Goal: Transaction & Acquisition: Subscribe to service/newsletter

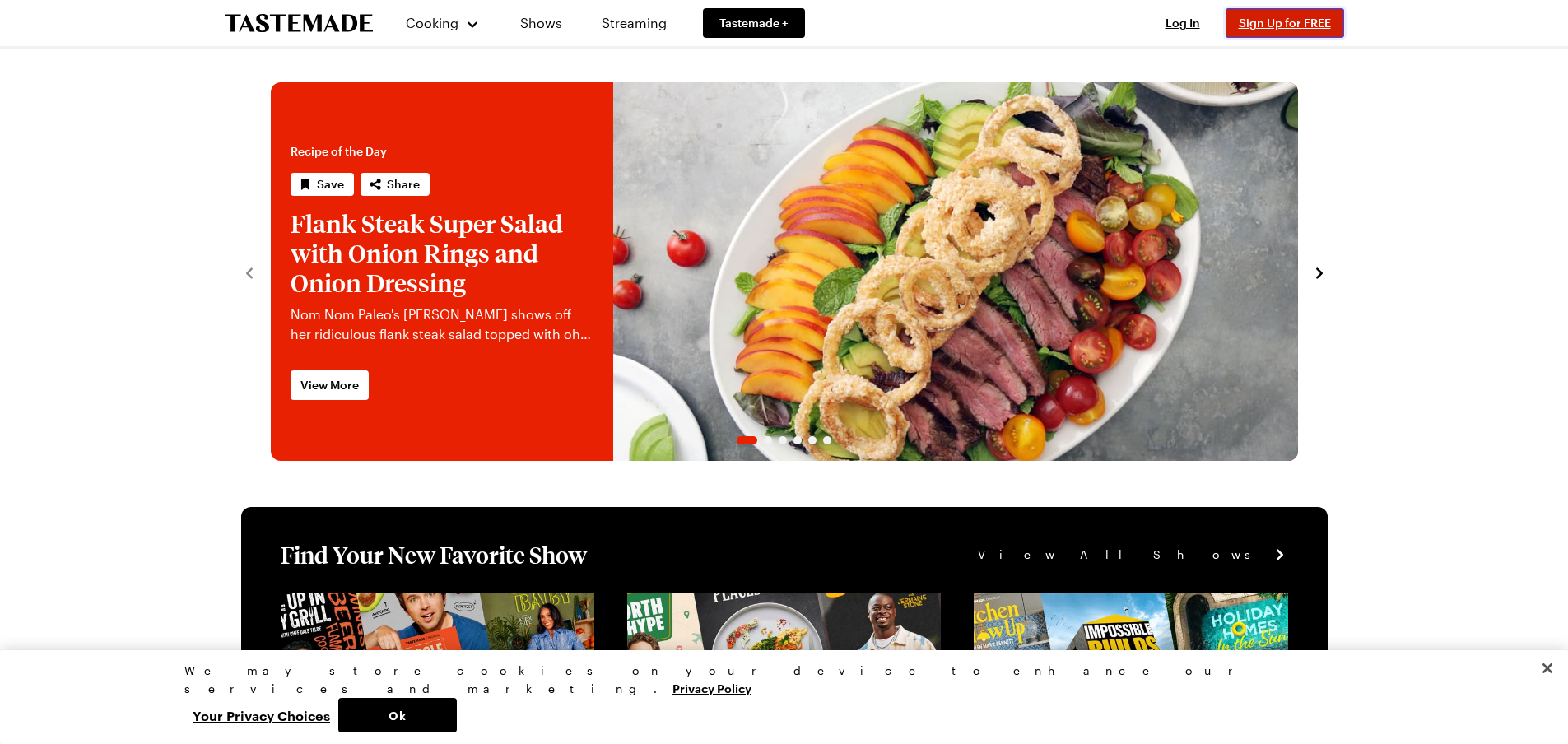
click at [1267, 18] on span "Sign Up for FREE" at bounding box center [1284, 22] width 92 height 14
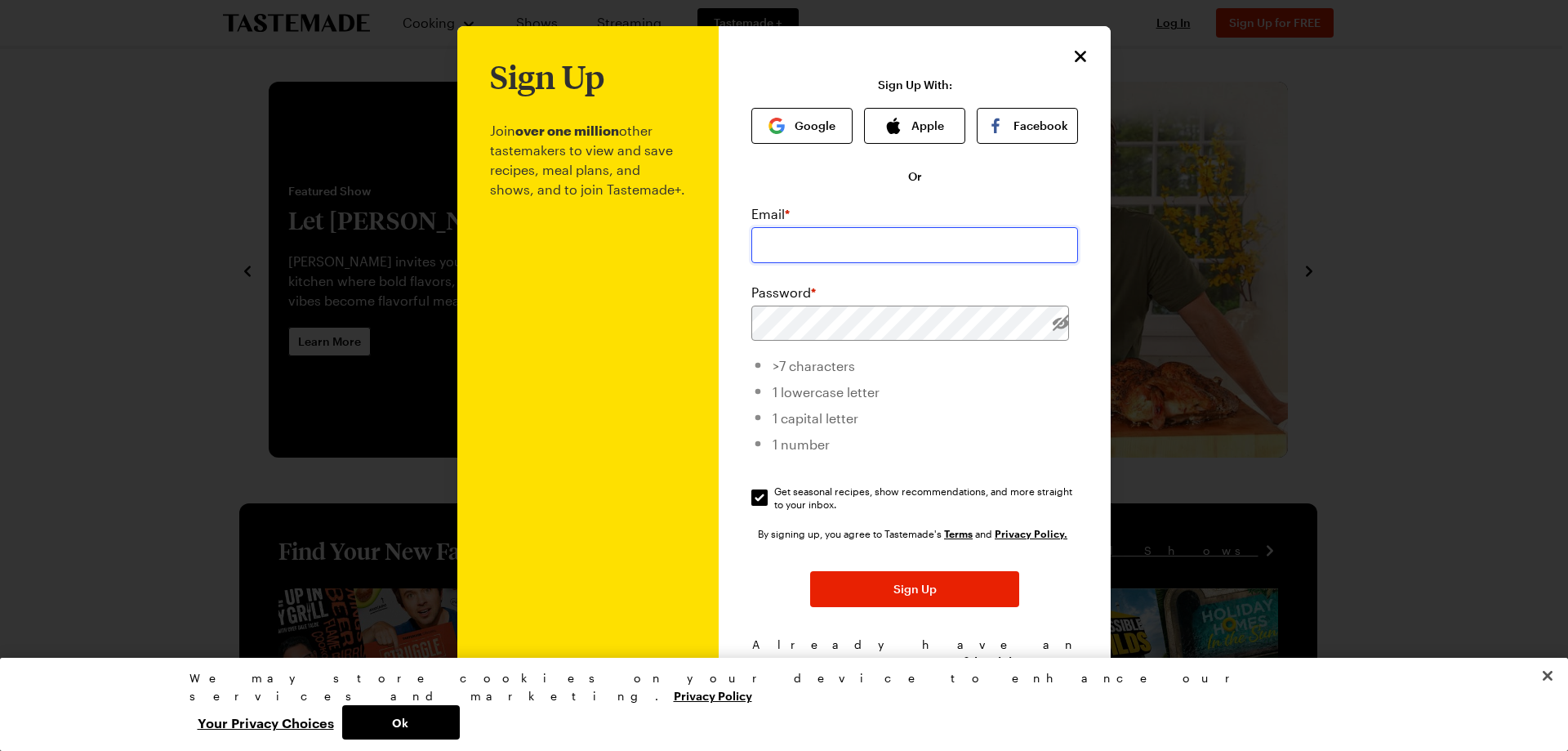
click at [823, 227] on input "email" at bounding box center [914, 245] width 326 height 36
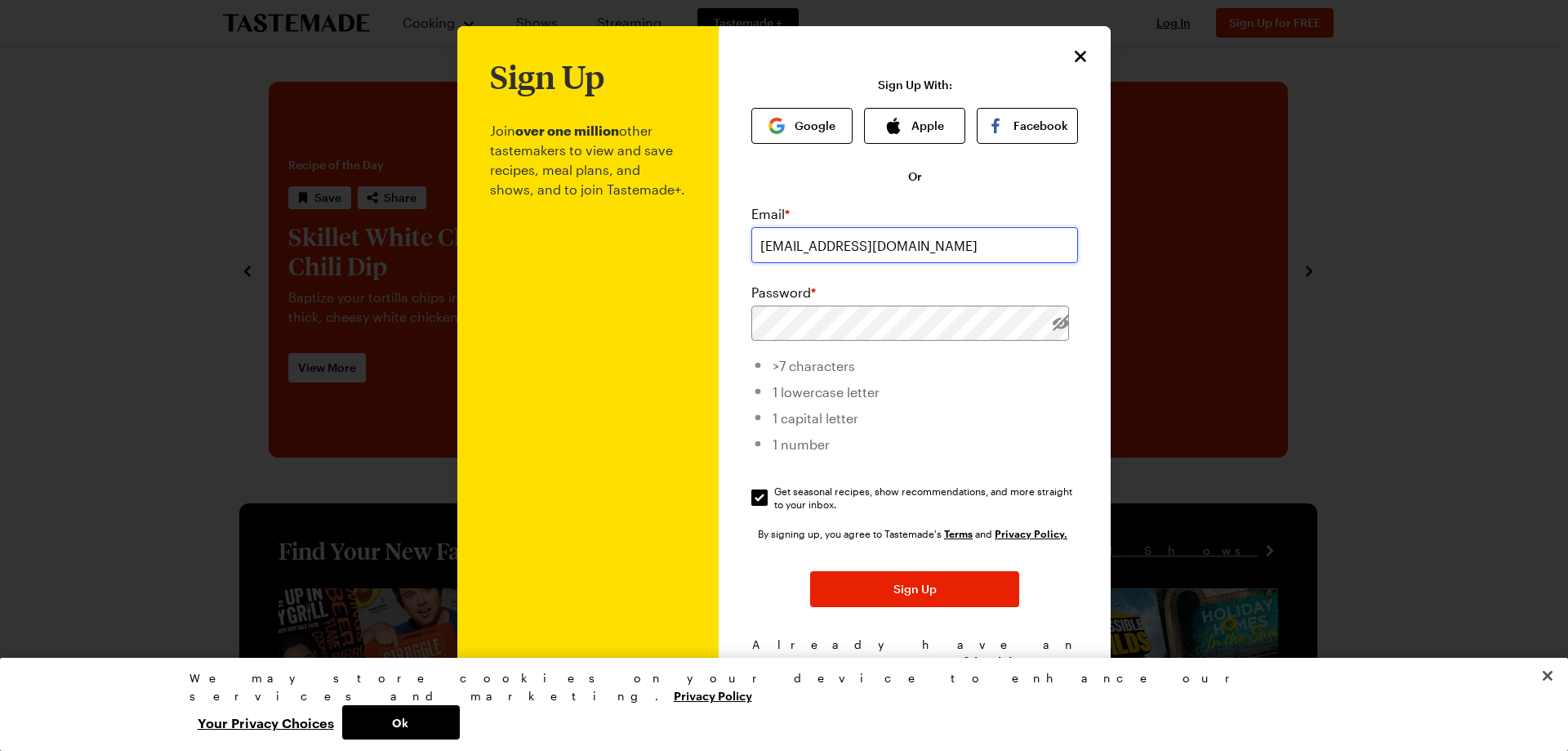
type input "[EMAIL_ADDRESS][DOMAIN_NAME]"
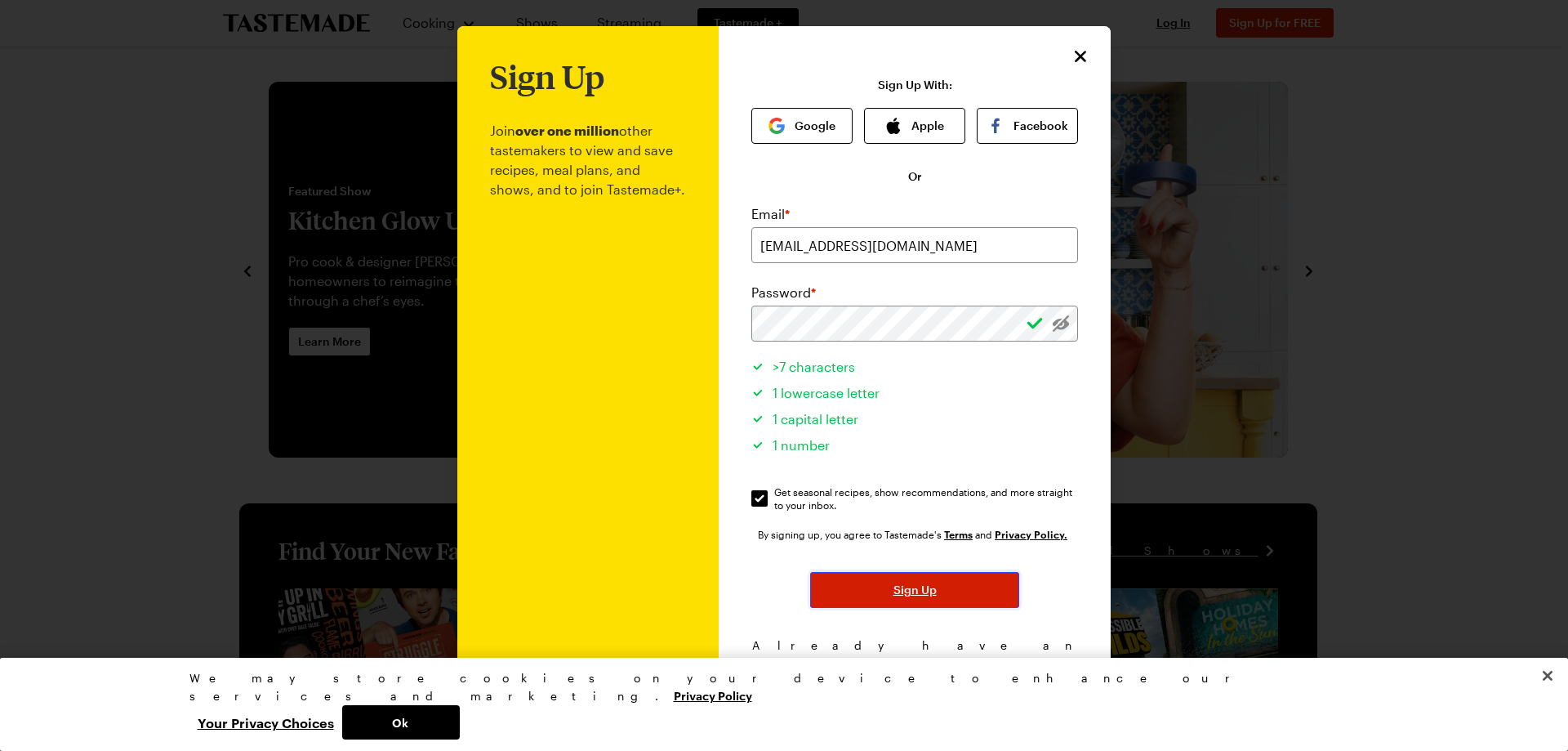
click at [863, 585] on button "Sign Up" at bounding box center [914, 589] width 209 height 36
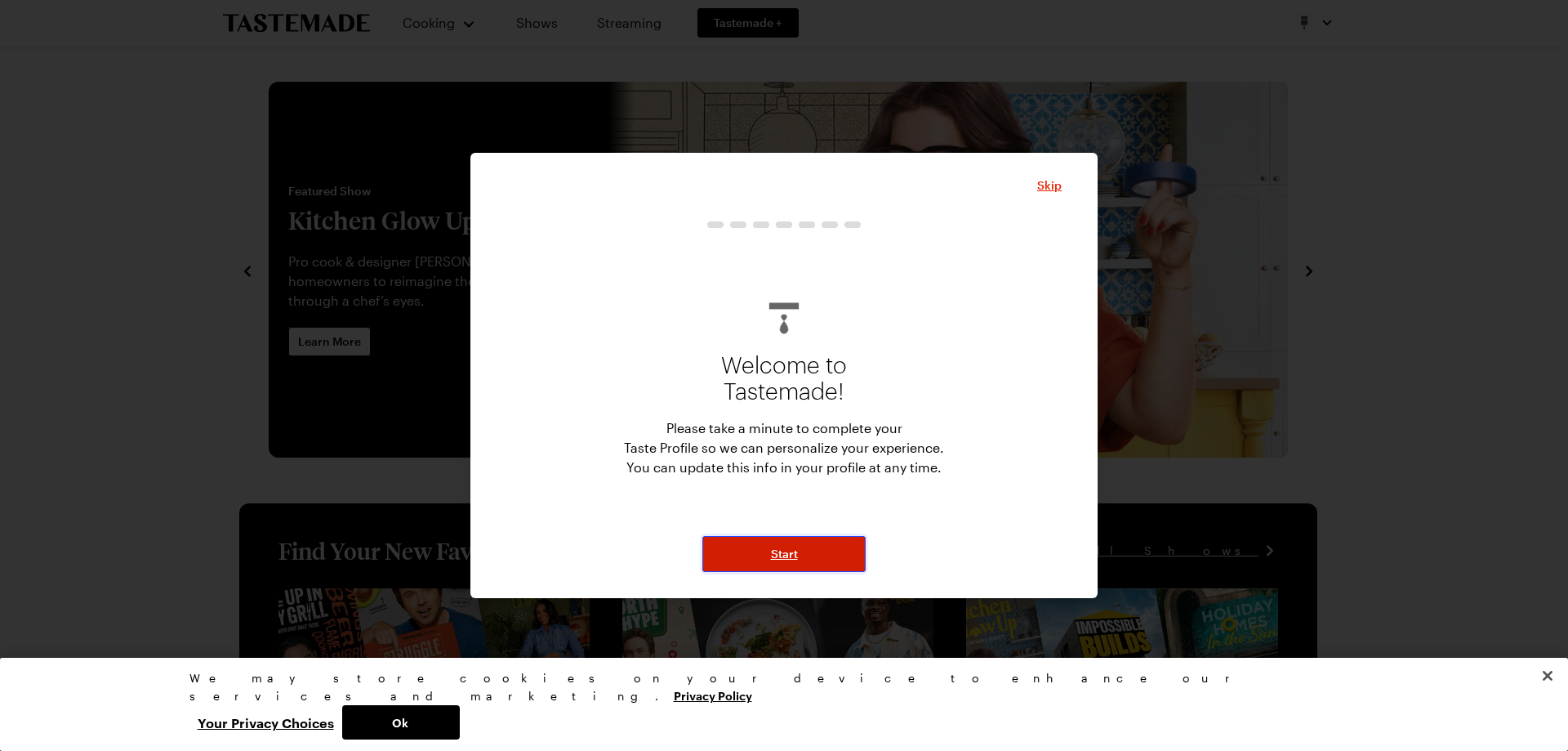
click at [790, 542] on button "Start" at bounding box center [784, 554] width 164 height 36
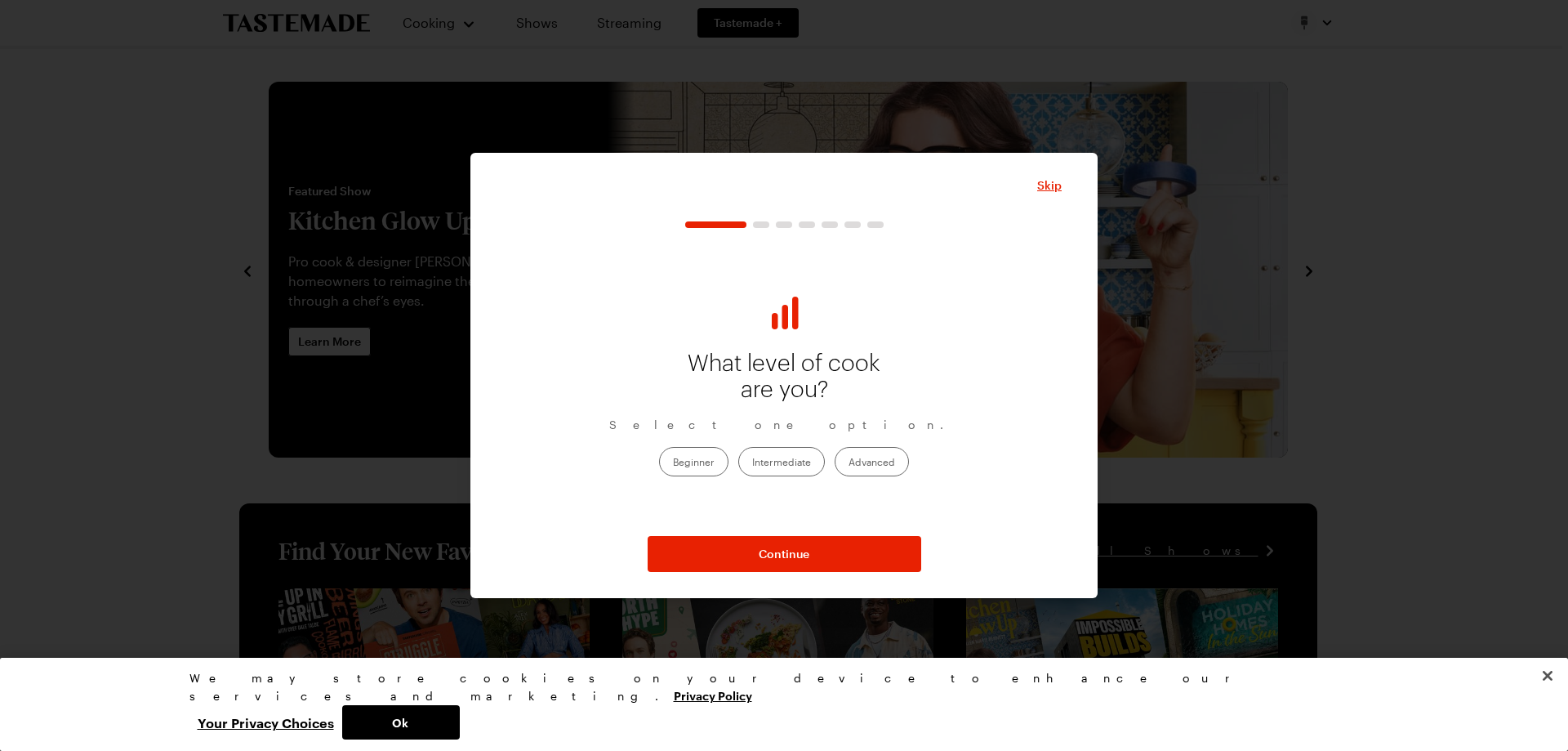
click at [769, 455] on label "Intermediate" at bounding box center [782, 461] width 87 height 30
click at [753, 462] on input "Intermediate" at bounding box center [753, 462] width 0 height 0
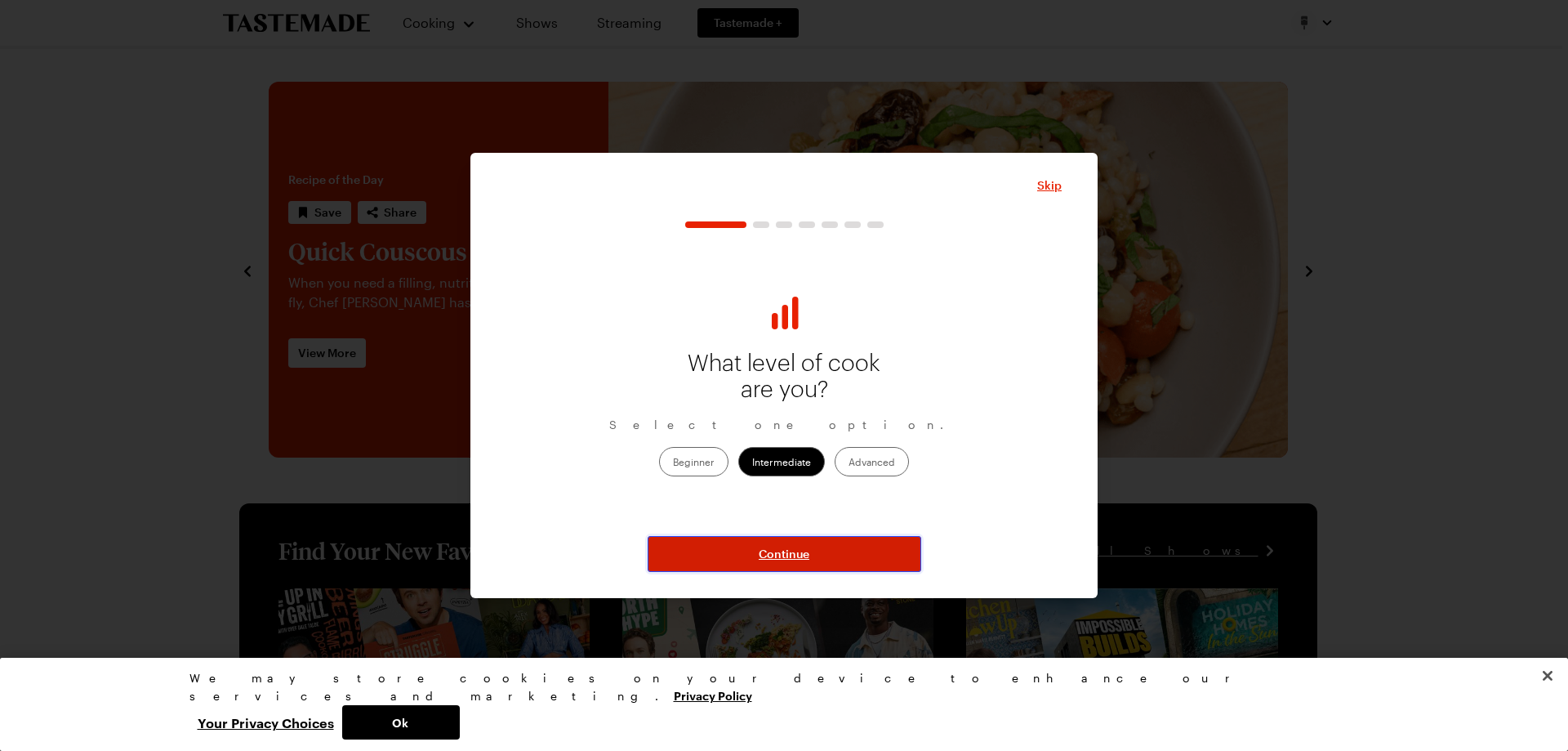
click at [758, 545] on button "Continue" at bounding box center [784, 554] width 273 height 36
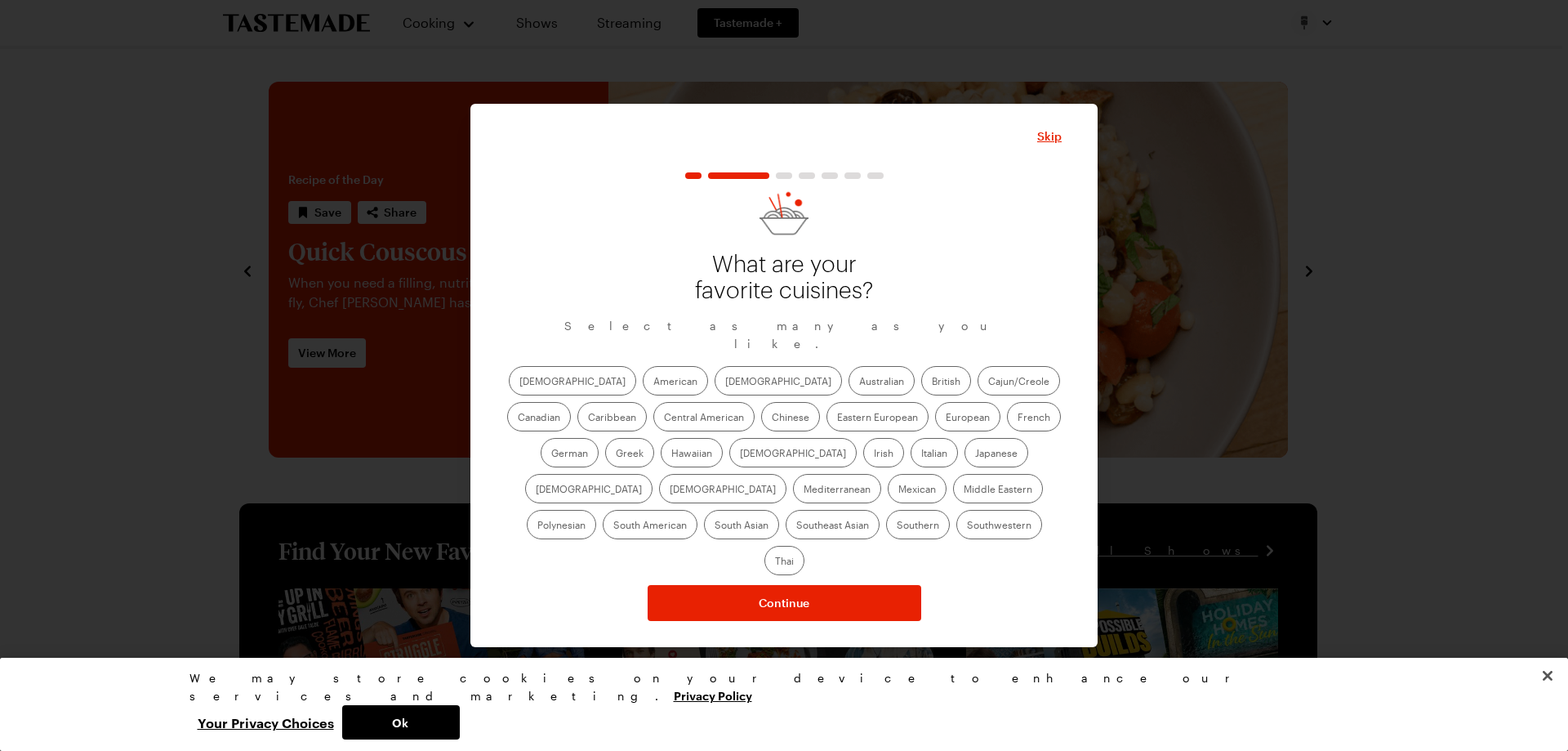
click at [643, 376] on label "American" at bounding box center [676, 380] width 65 height 30
click at [654, 382] on input "American" at bounding box center [654, 382] width 0 height 0
click at [542, 383] on label "[DEMOGRAPHIC_DATA]" at bounding box center [573, 380] width 127 height 30
click at [520, 382] on input "[DEMOGRAPHIC_DATA]" at bounding box center [520, 382] width 0 height 0
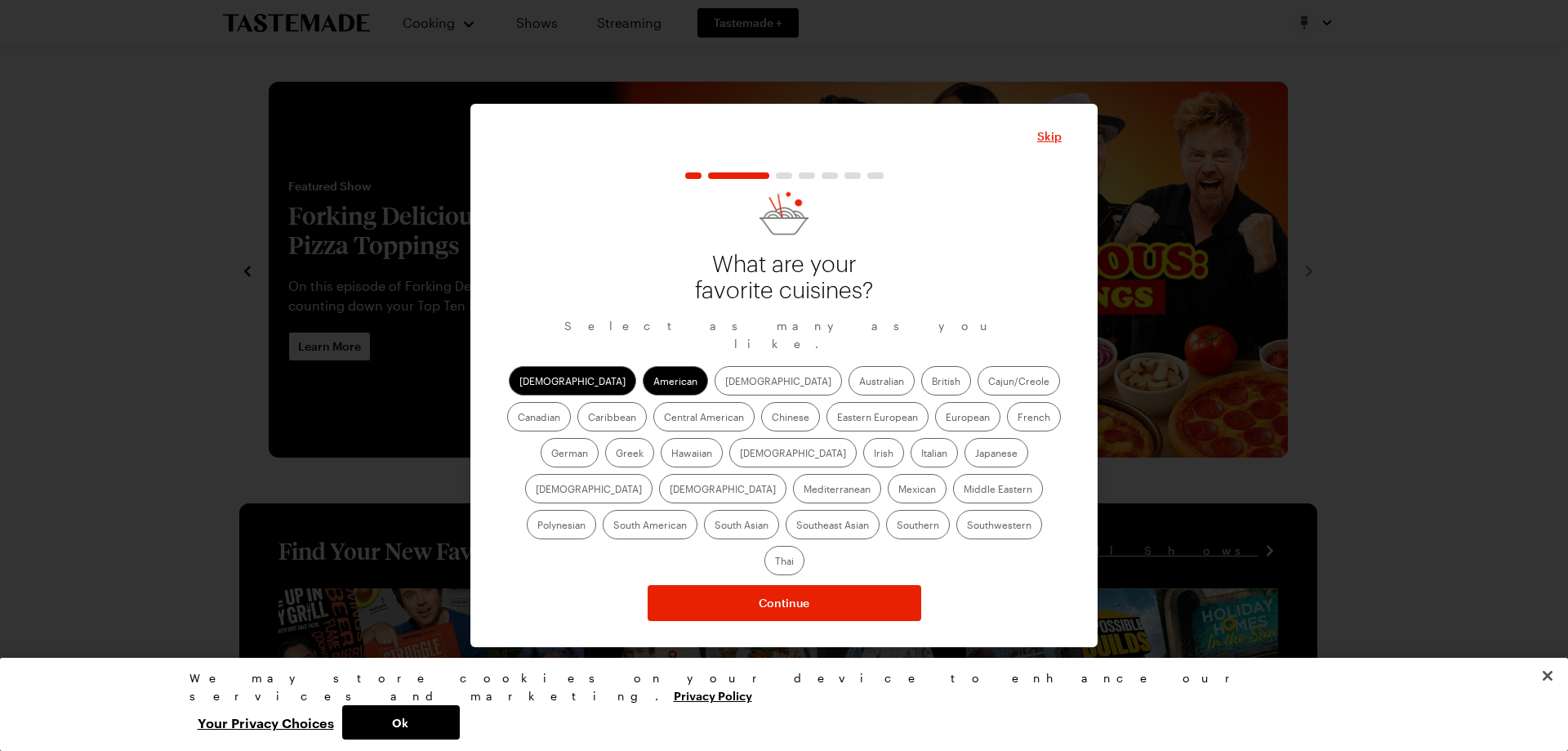
click at [978, 389] on label "Cajun/Creole" at bounding box center [1019, 380] width 83 height 30
click at [989, 382] on input "Cajun/Creole" at bounding box center [989, 382] width 0 height 0
click at [647, 402] on label "Caribbean" at bounding box center [612, 417] width 69 height 30
click at [588, 419] on input "Caribbean" at bounding box center [588, 419] width 0 height 0
click at [882, 474] on label "Mediterranean" at bounding box center [837, 488] width 89 height 30
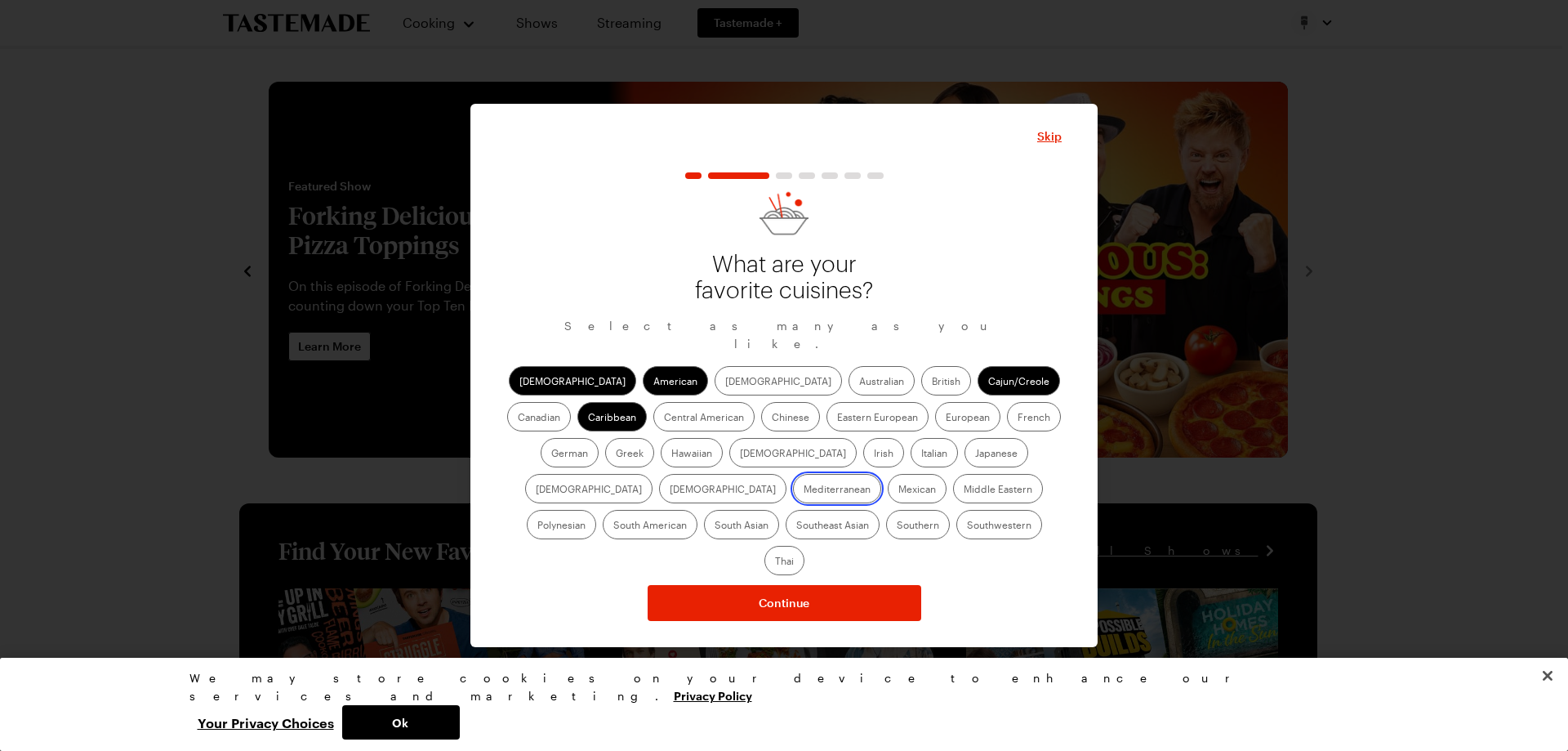
click at [804, 490] on input "Mediterranean" at bounding box center [804, 490] width 0 height 0
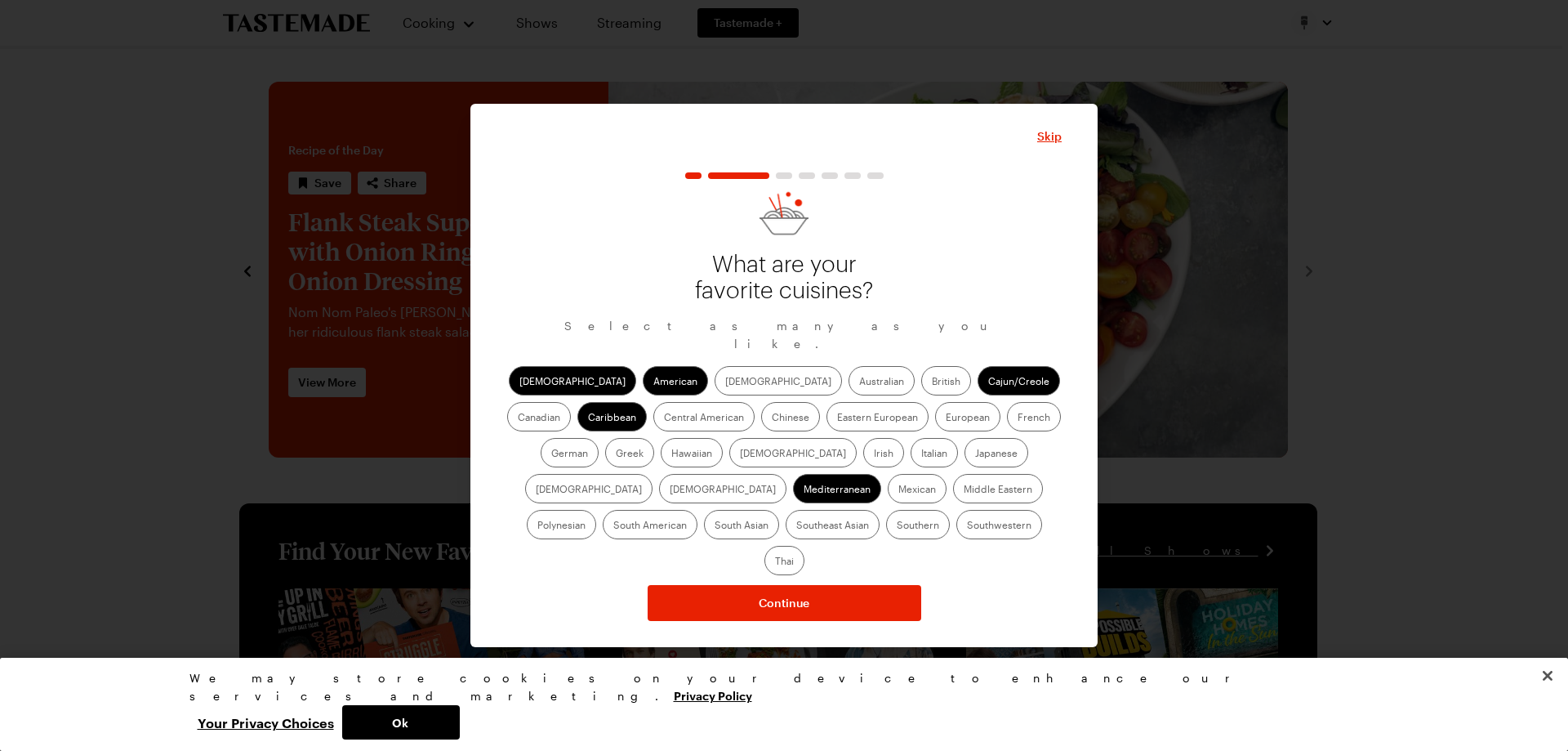
click at [911, 459] on label "Italian" at bounding box center [934, 453] width 47 height 30
click at [921, 454] on input "Italian" at bounding box center [921, 454] width 0 height 0
click at [827, 427] on label "Eastern European" at bounding box center [878, 417] width 102 height 30
click at [837, 419] on European "Eastern European" at bounding box center [837, 419] width 0 height 0
click at [936, 419] on label "European" at bounding box center [968, 417] width 65 height 30
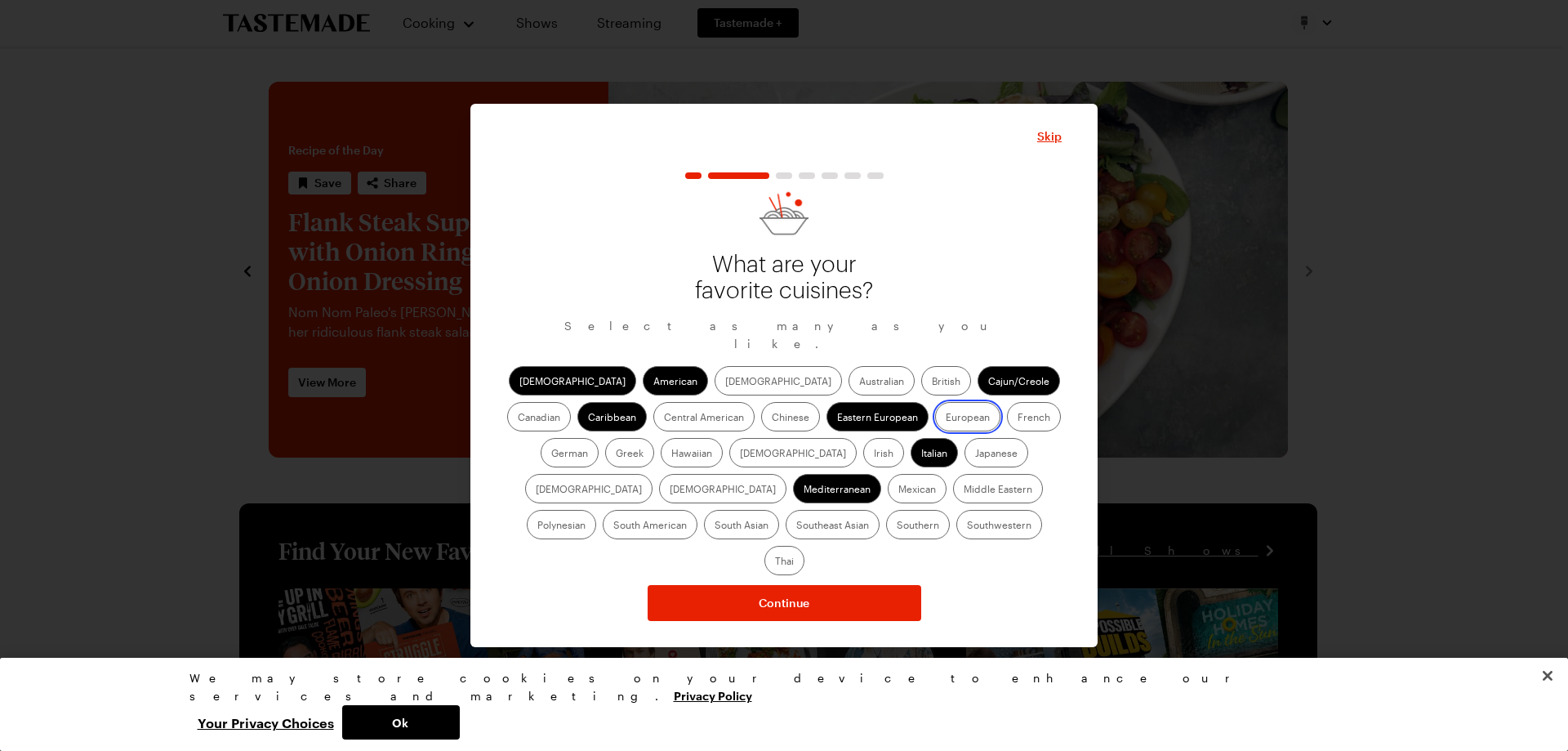
click at [946, 419] on input "European" at bounding box center [946, 419] width 0 height 0
click at [599, 438] on label "German" at bounding box center [570, 453] width 58 height 30
click at [552, 454] on input "German" at bounding box center [552, 454] width 0 height 0
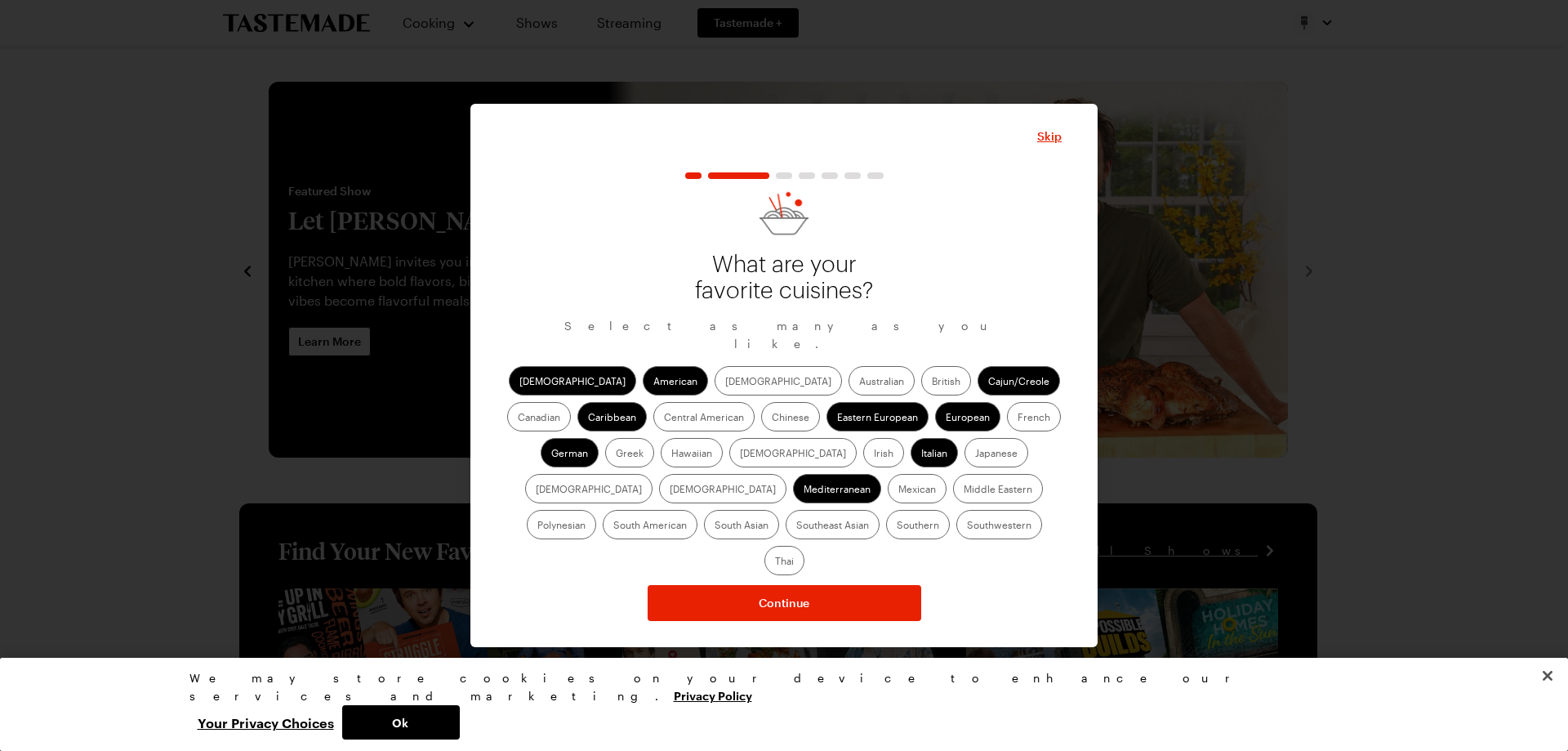
click at [887, 501] on label "Mexican" at bounding box center [916, 488] width 59 height 30
click at [899, 490] on input "Mexican" at bounding box center [899, 490] width 0 height 0
click at [887, 537] on label "Southern" at bounding box center [918, 525] width 64 height 30
click at [897, 527] on input "Southern" at bounding box center [897, 527] width 0 height 0
click at [957, 531] on label "Southwestern" at bounding box center [999, 525] width 86 height 30
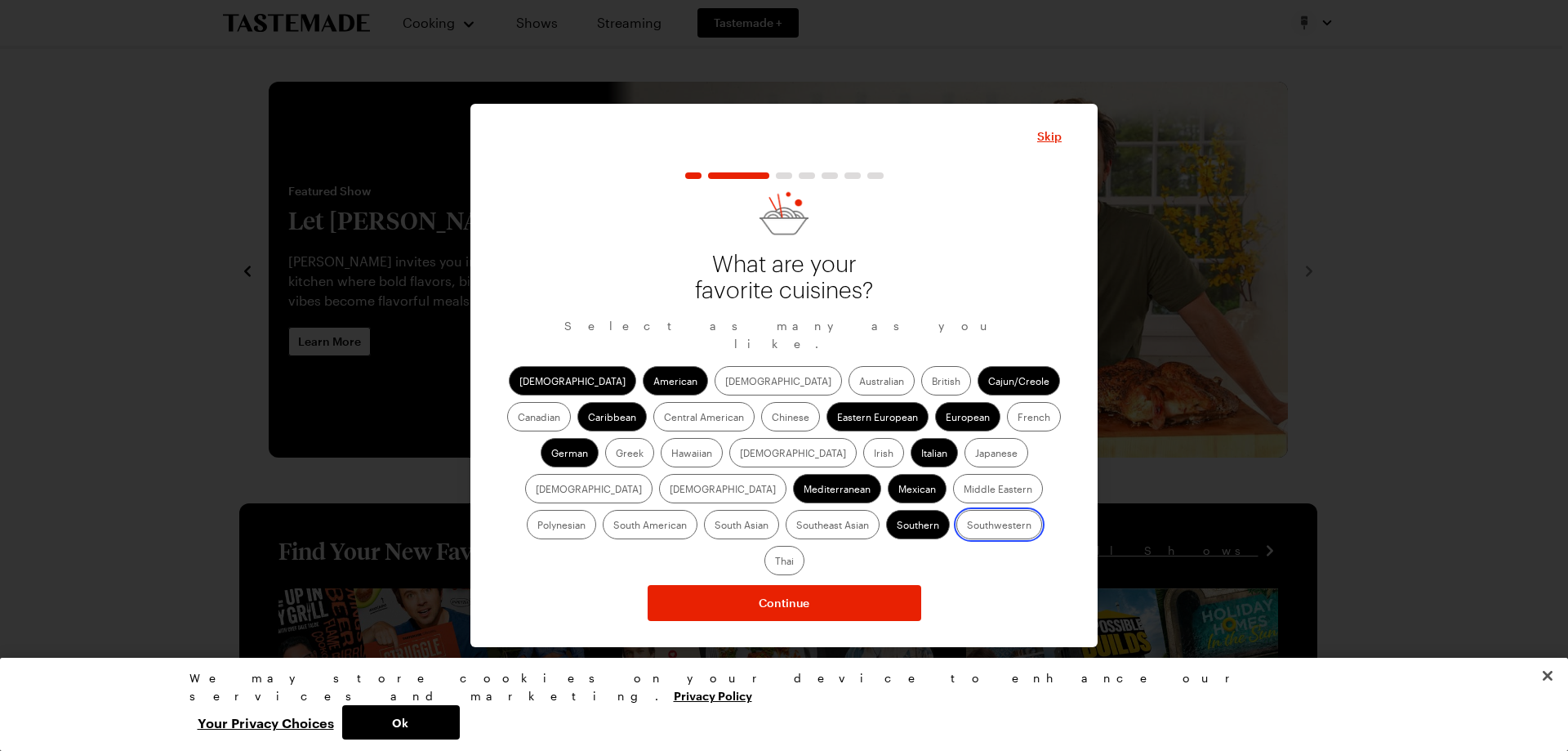
click at [967, 527] on input "Southwestern" at bounding box center [967, 527] width 0 height 0
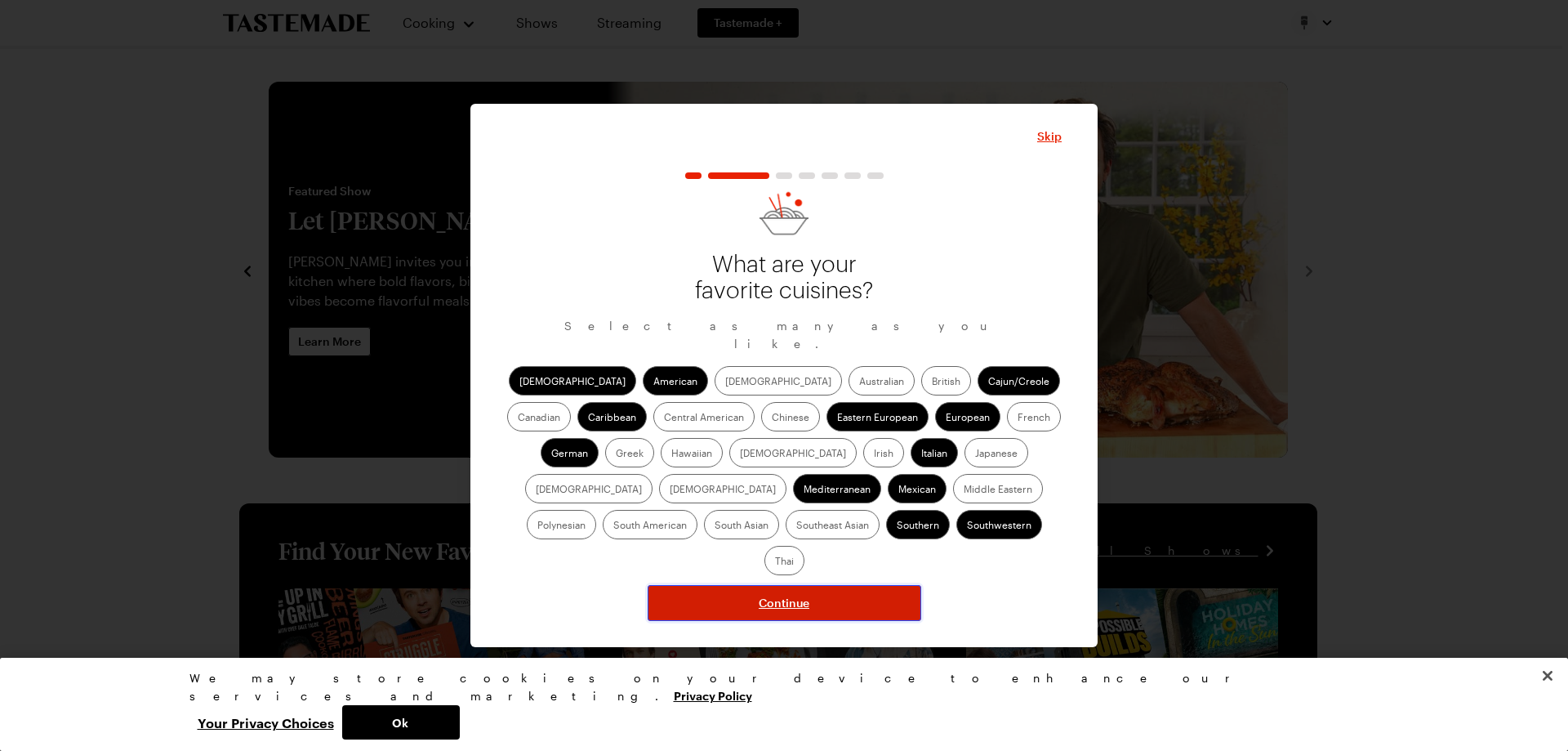
click at [815, 585] on button "Continue" at bounding box center [784, 603] width 273 height 36
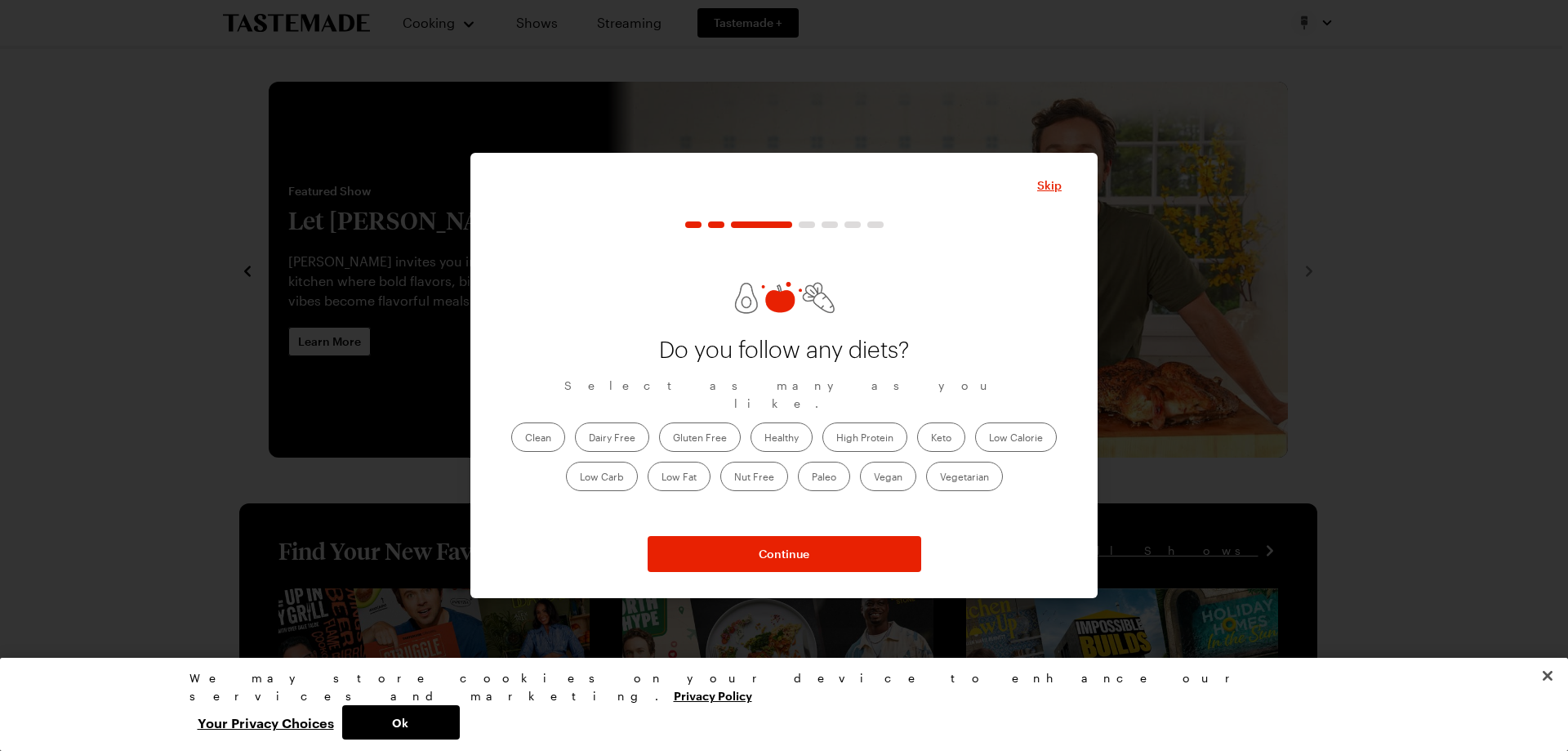
click at [546, 438] on label "Clean" at bounding box center [538, 437] width 54 height 30
click at [526, 439] on input "Clean" at bounding box center [526, 439] width 0 height 0
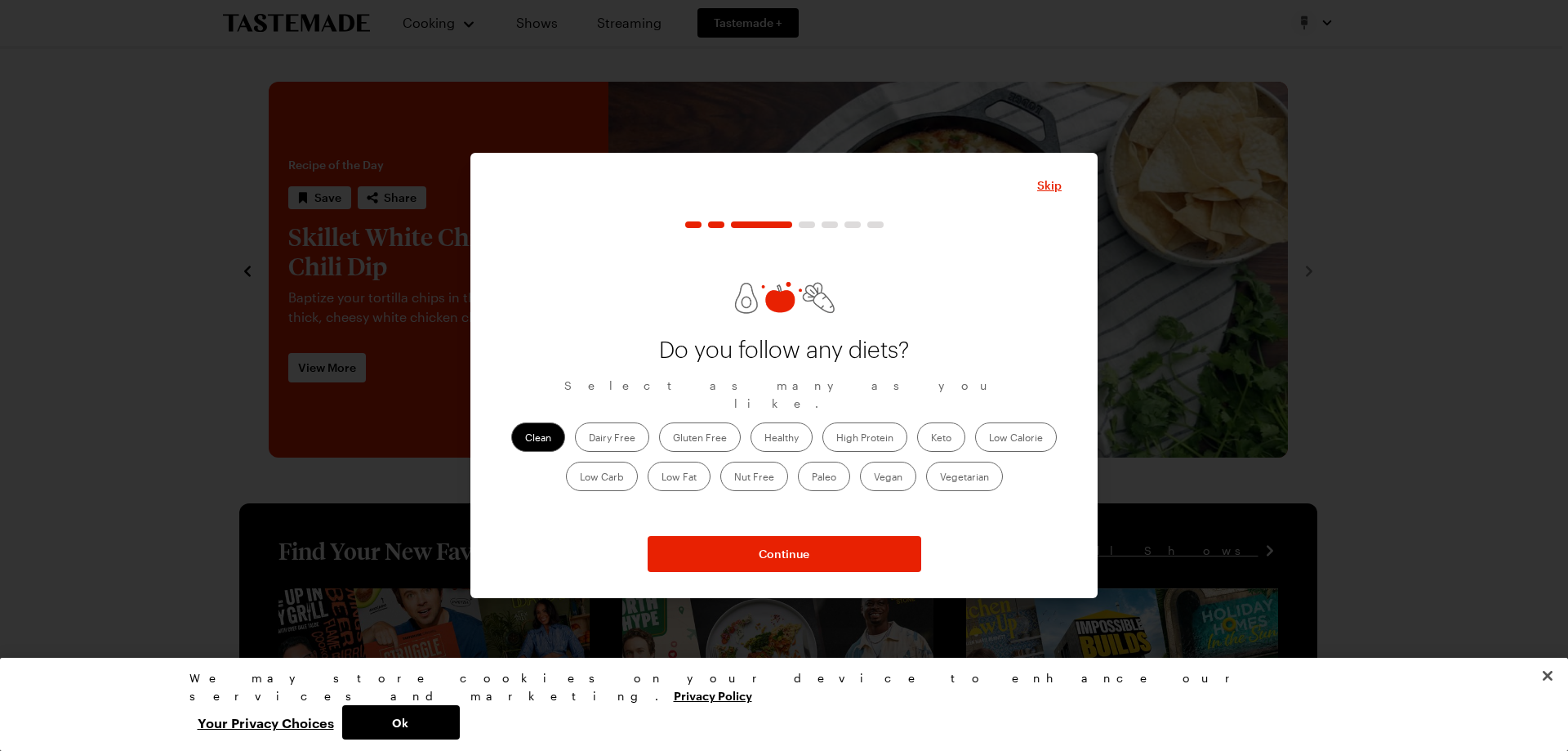
click at [795, 434] on label "Healthy" at bounding box center [782, 437] width 62 height 30
click at [764, 439] on input "Healthy" at bounding box center [764, 439] width 0 height 0
click at [877, 423] on label "High Protein" at bounding box center [865, 437] width 85 height 30
click at [836, 439] on Protein "High Protein" at bounding box center [836, 439] width 0 height 0
click at [938, 429] on label "Keto" at bounding box center [941, 437] width 48 height 30
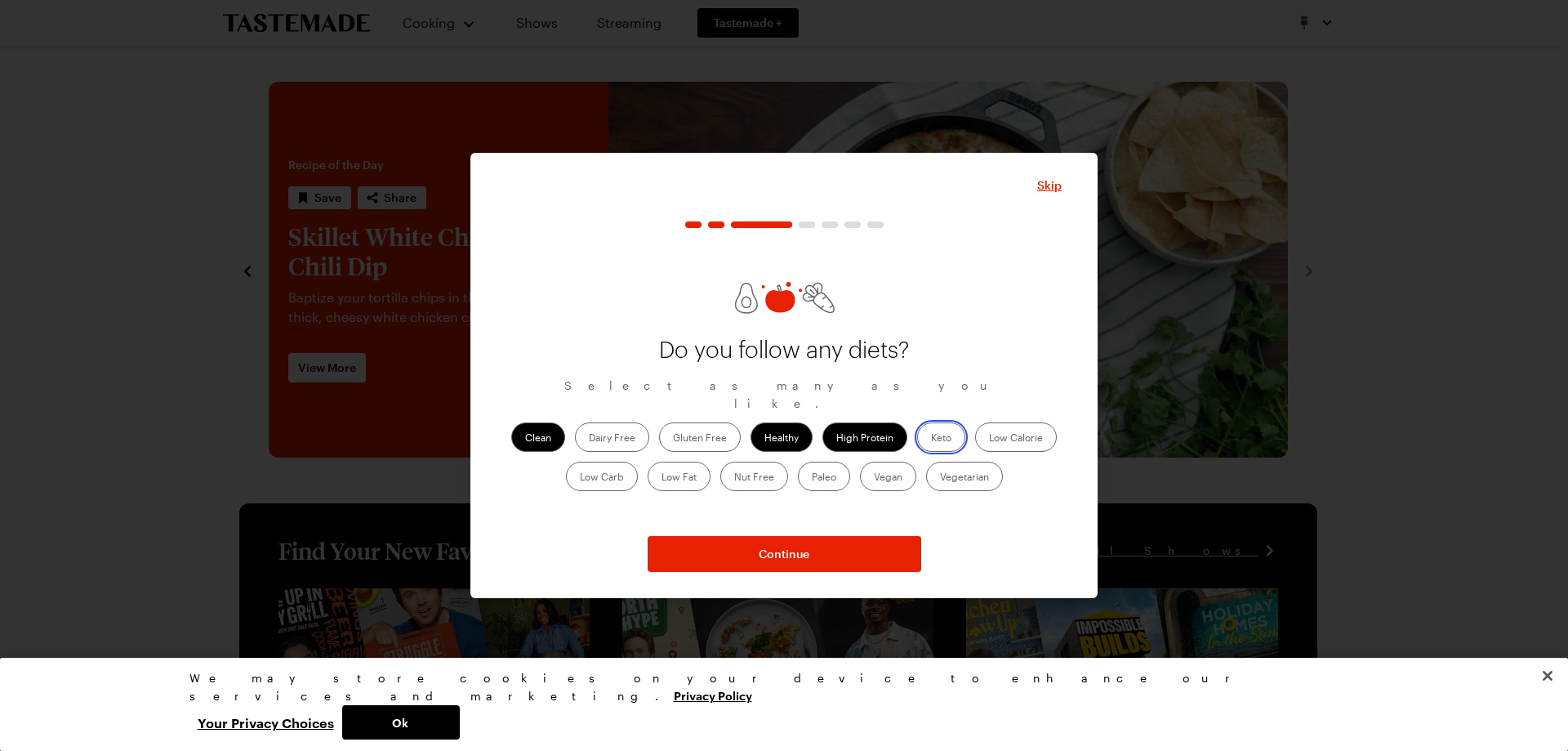
click at [931, 439] on input "Keto" at bounding box center [931, 439] width 0 height 0
click at [1013, 429] on label "Low Calorie" at bounding box center [1015, 437] width 82 height 30
click at [990, 439] on Calorie "Low Calorie" at bounding box center [990, 439] width 0 height 0
click at [630, 461] on label "Low Carb" at bounding box center [602, 476] width 72 height 30
click at [580, 478] on Carb "Low Carb" at bounding box center [580, 478] width 0 height 0
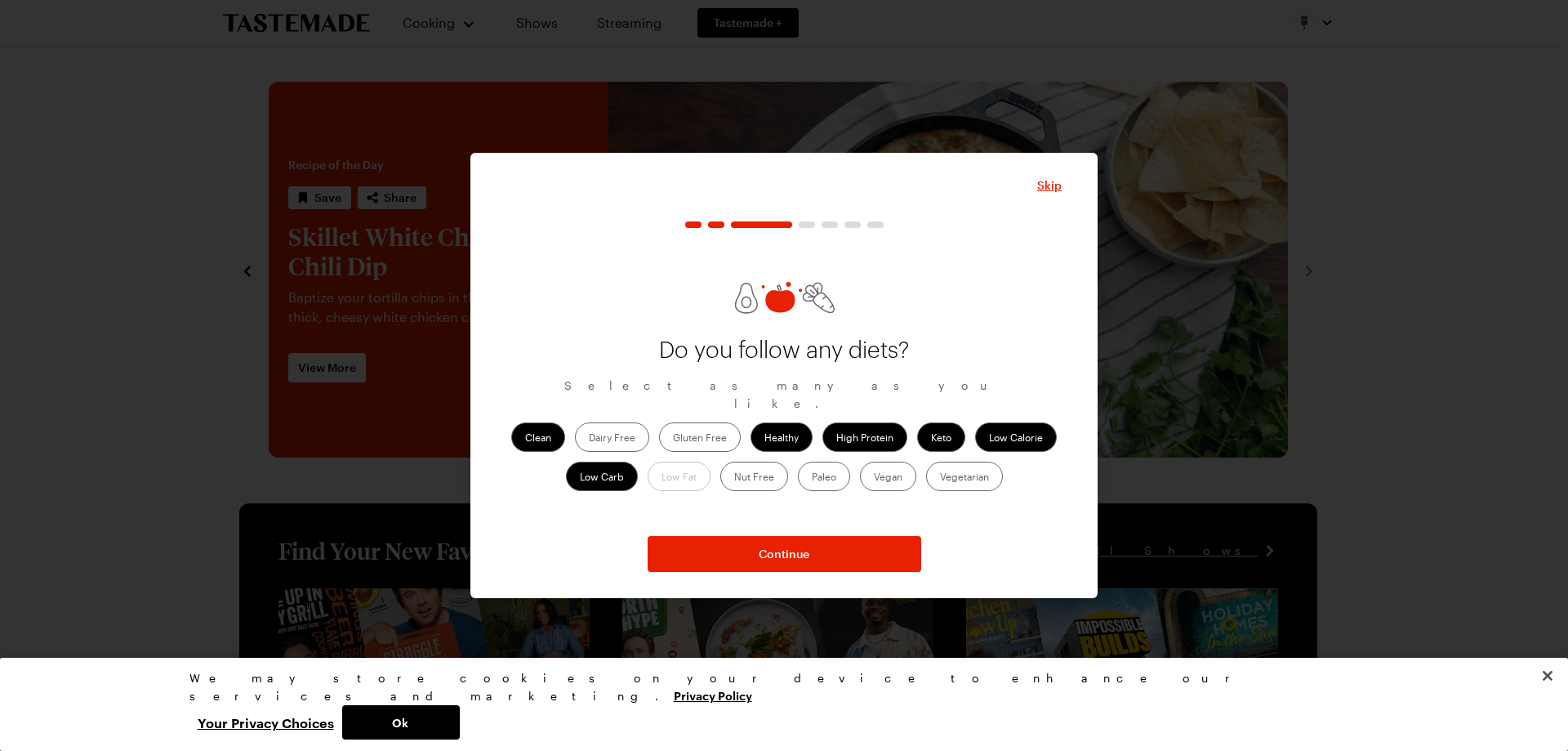
click at [812, 471] on label "Paleo" at bounding box center [824, 476] width 52 height 30
click at [812, 478] on input "Paleo" at bounding box center [812, 478] width 0 height 0
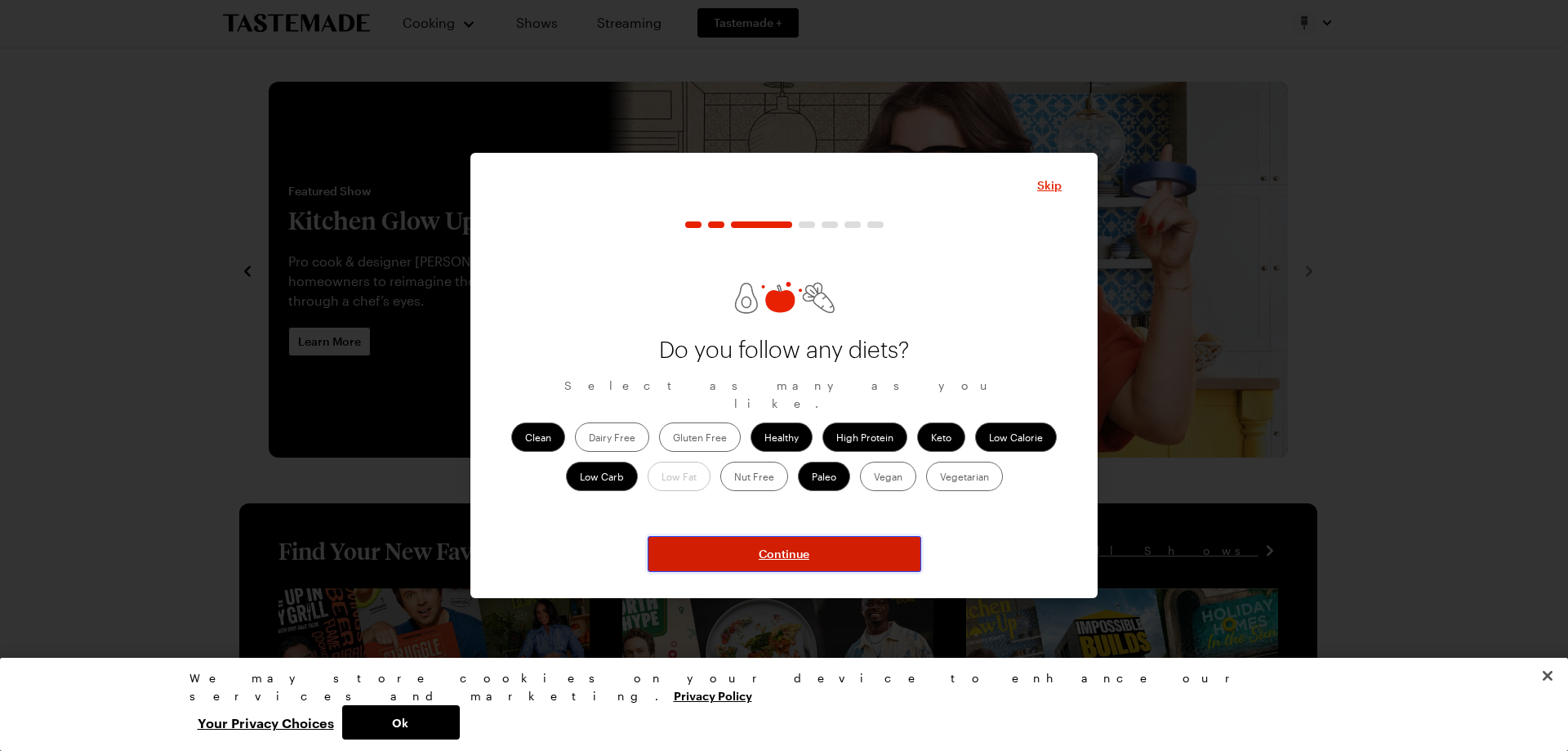
click at [775, 551] on span "Continue" at bounding box center [784, 554] width 51 height 16
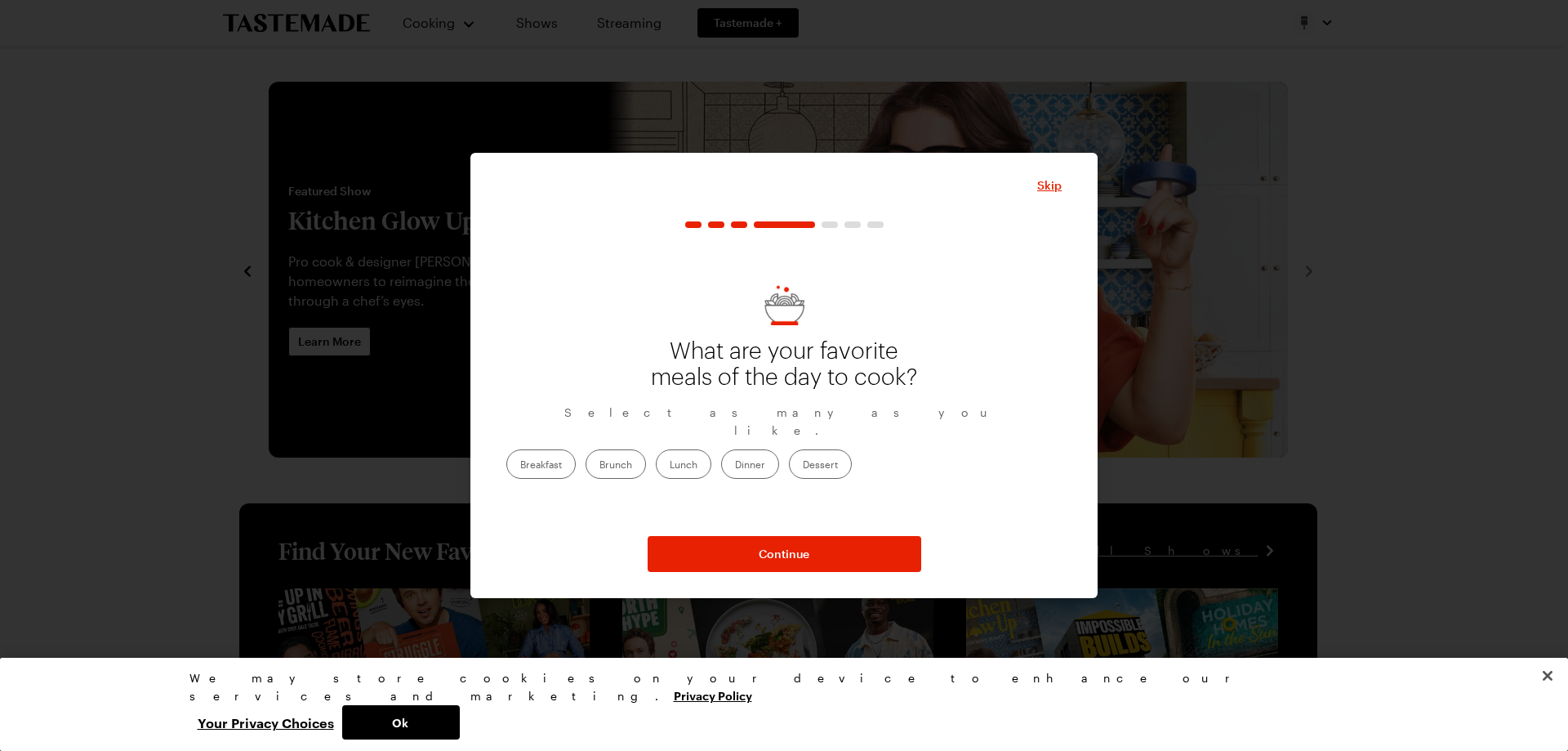
click at [576, 456] on label "Breakfast" at bounding box center [541, 464] width 69 height 30
click at [521, 466] on input "Breakfast" at bounding box center [521, 466] width 0 height 0
click at [646, 454] on label "Brunch" at bounding box center [615, 464] width 61 height 30
click at [600, 466] on input "Brunch" at bounding box center [600, 466] width 0 height 0
click at [711, 459] on label "Lunch" at bounding box center [683, 464] width 56 height 30
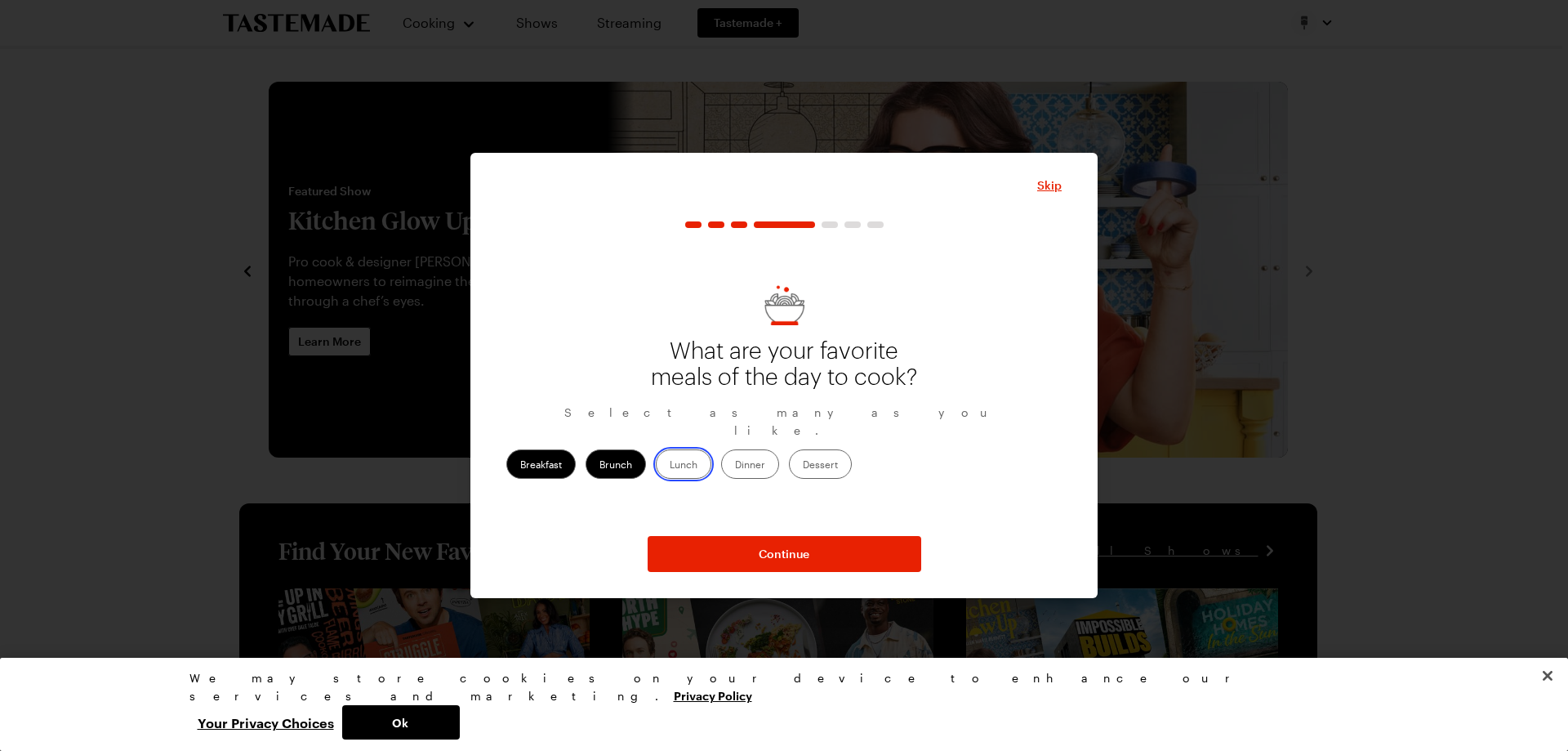
click at [670, 466] on input "Lunch" at bounding box center [670, 466] width 0 height 0
click at [780, 459] on label "Dinner" at bounding box center [750, 464] width 58 height 30
click at [735, 466] on input "Dinner" at bounding box center [735, 466] width 0 height 0
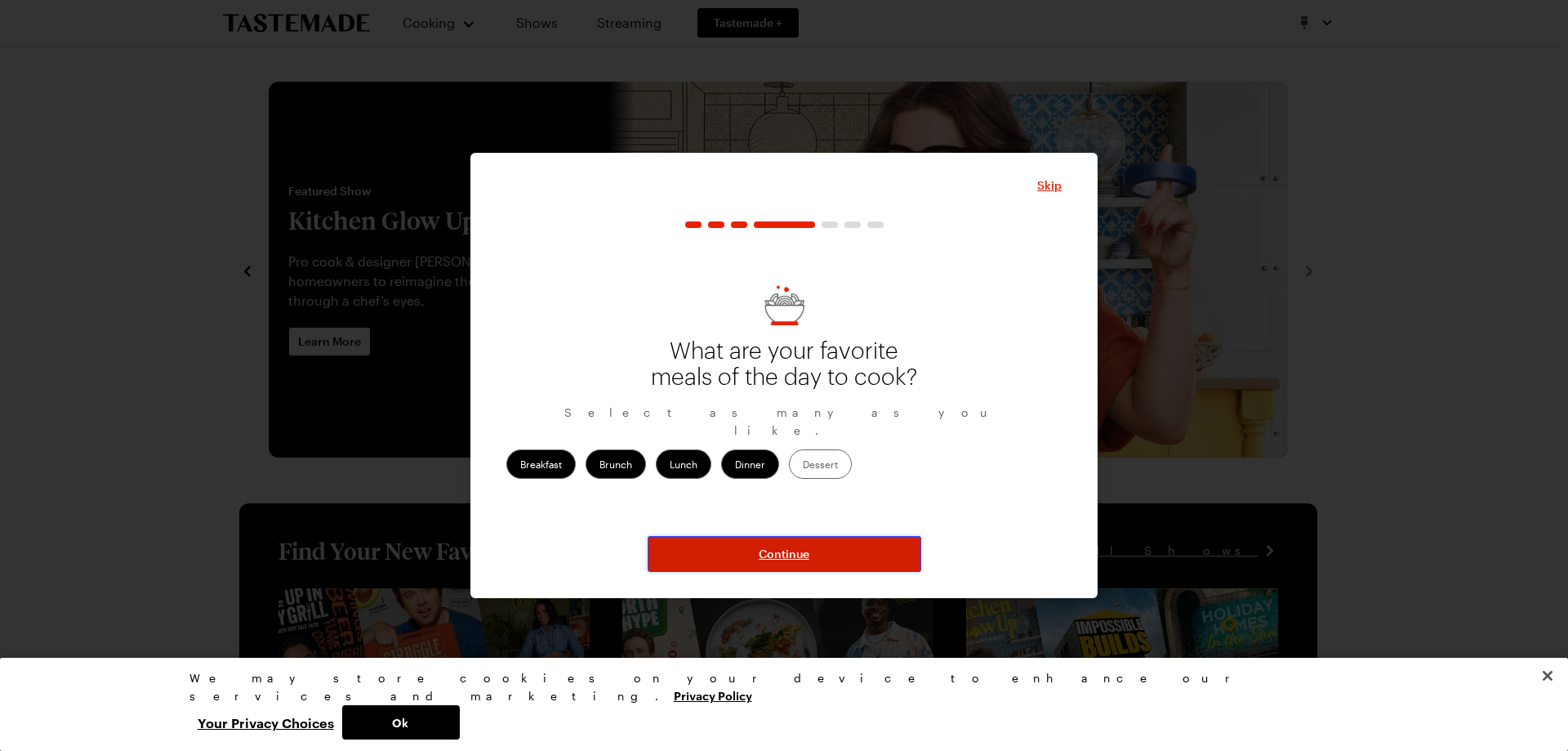
click at [831, 554] on button "Continue" at bounding box center [784, 554] width 273 height 36
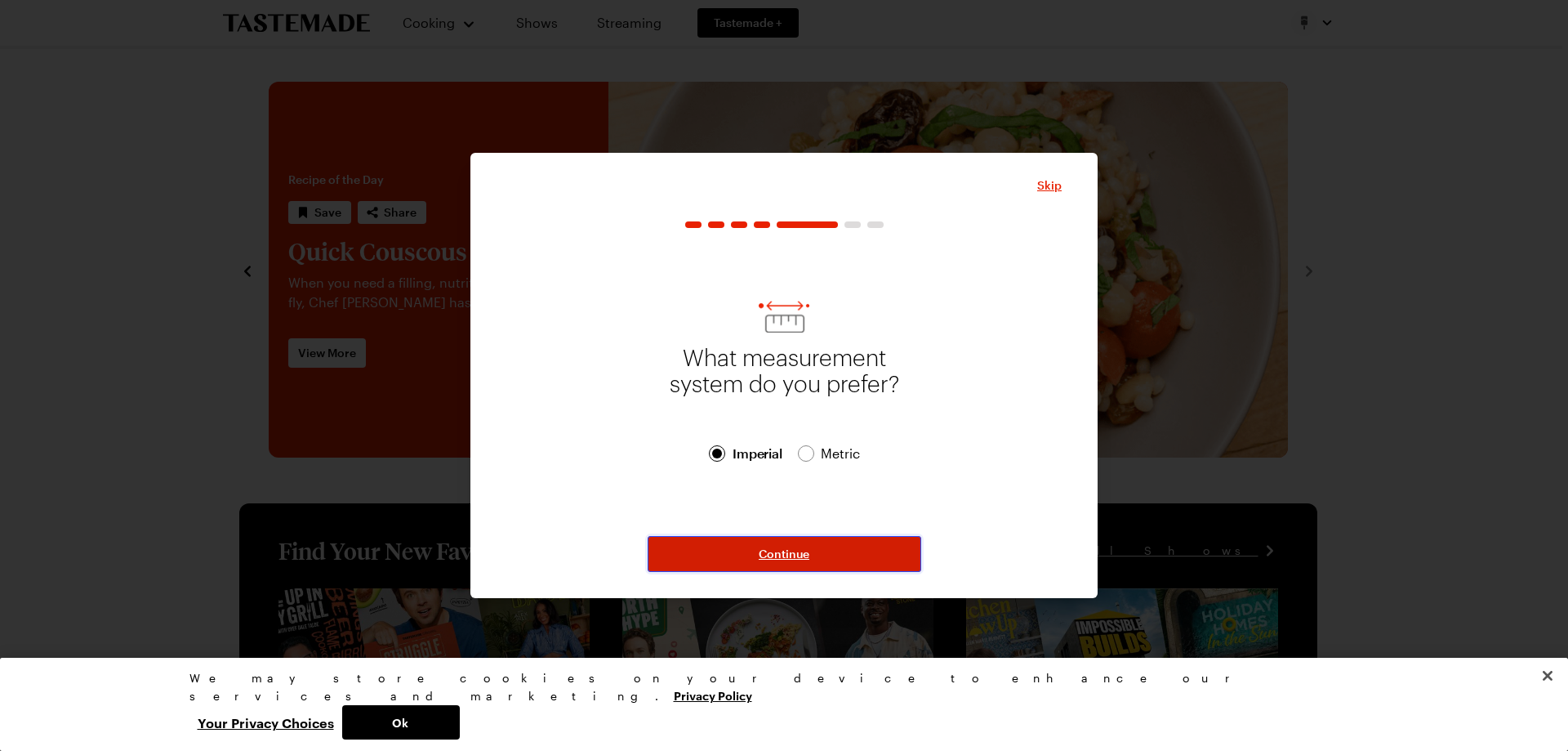
click at [770, 551] on span "Continue" at bounding box center [784, 554] width 51 height 16
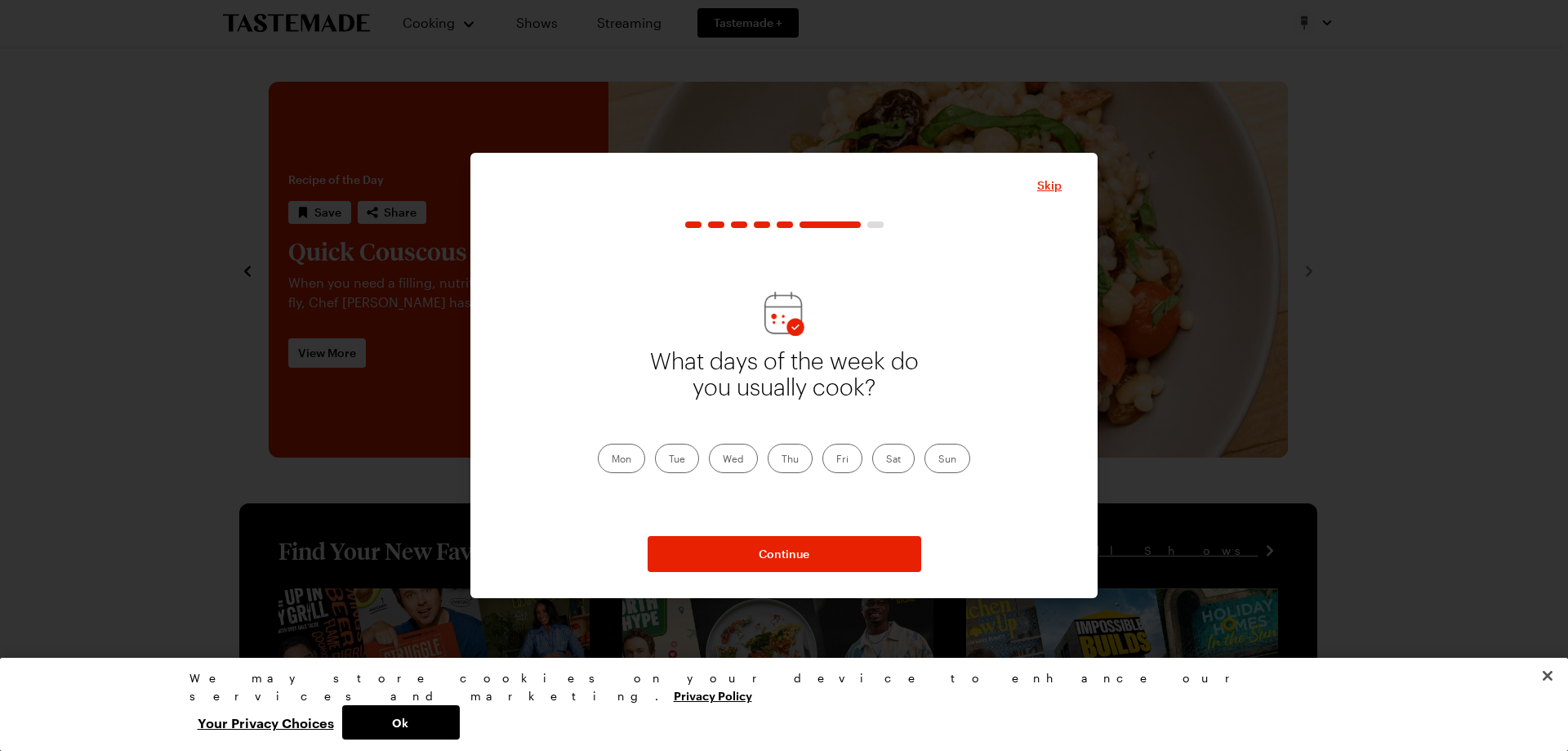
click at [628, 458] on label "Mon" at bounding box center [621, 458] width 47 height 30
click at [612, 460] on input "Mon" at bounding box center [612, 460] width 0 height 0
click at [682, 466] on label "Tue" at bounding box center [678, 458] width 44 height 30
click at [669, 460] on input "Tue" at bounding box center [669, 460] width 0 height 0
click at [716, 460] on label "Wed" at bounding box center [733, 458] width 49 height 30
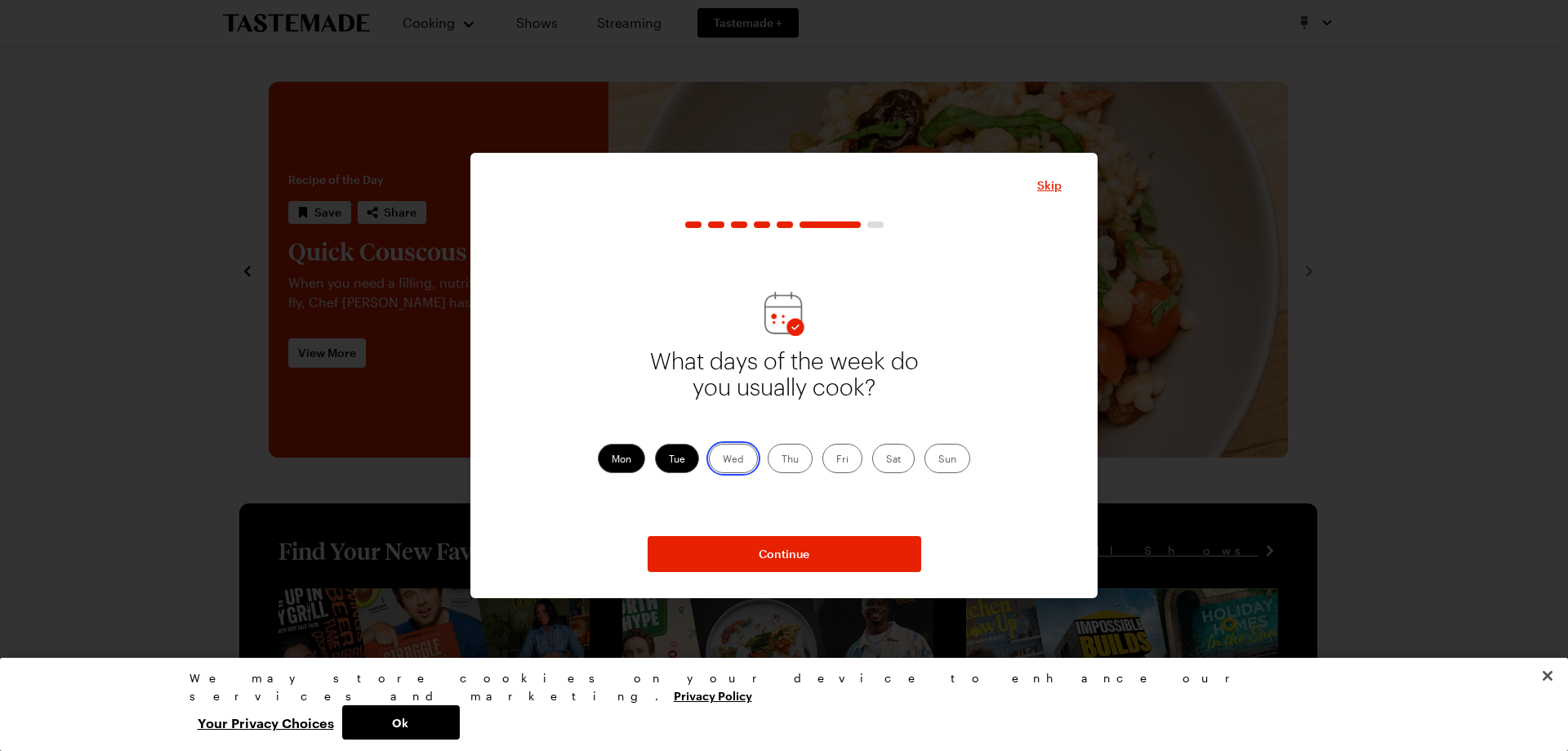
click at [723, 460] on input "Wed" at bounding box center [723, 460] width 0 height 0
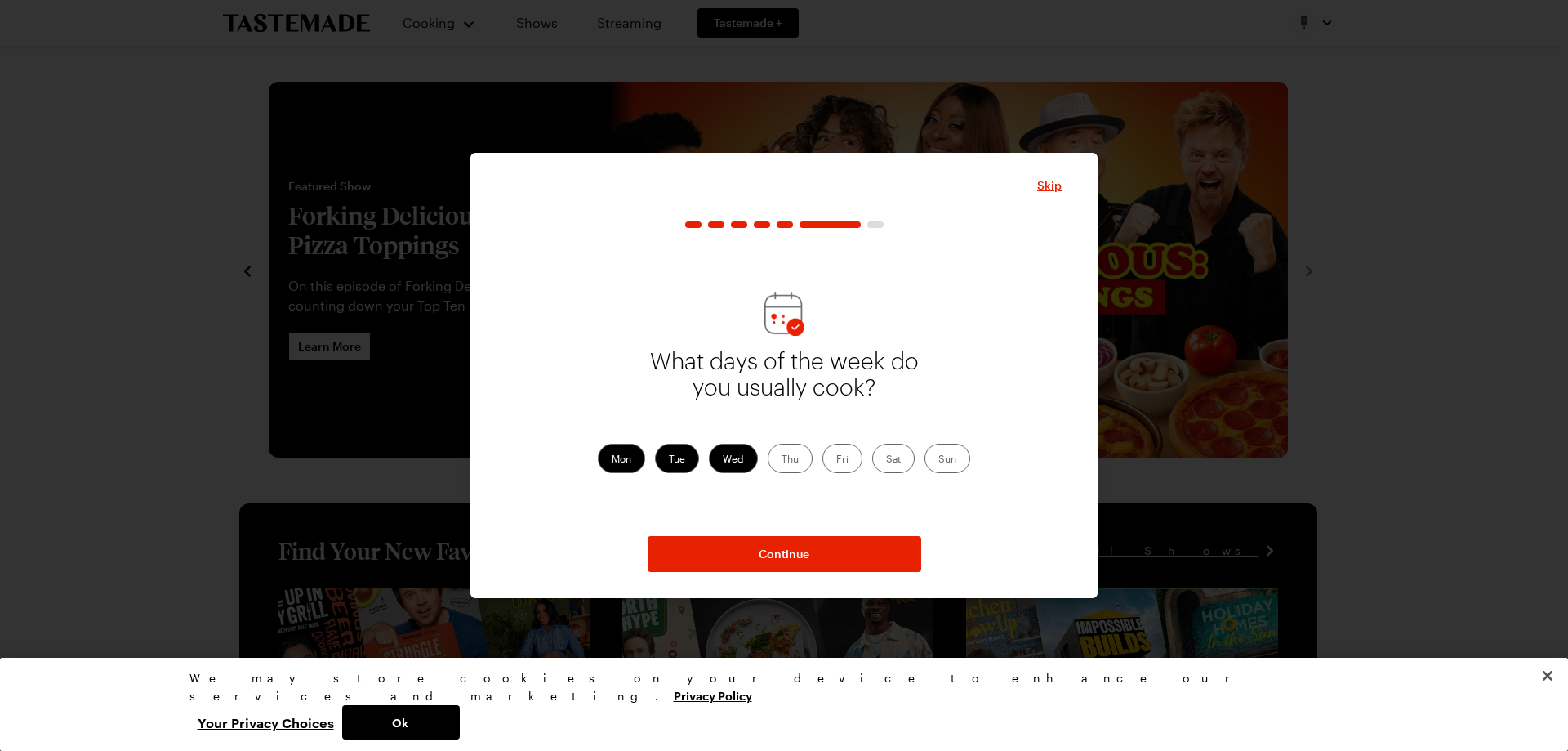
click at [816, 466] on div "Mon Tue Wed Thu Fri Sat Sun" at bounding box center [784, 458] width 373 height 30
click at [781, 461] on label "Thu" at bounding box center [790, 458] width 45 height 30
click at [782, 460] on input "Thu" at bounding box center [782, 460] width 0 height 0
click at [845, 464] on label "Fri" at bounding box center [843, 458] width 40 height 30
click at [836, 460] on input "Fri" at bounding box center [836, 460] width 0 height 0
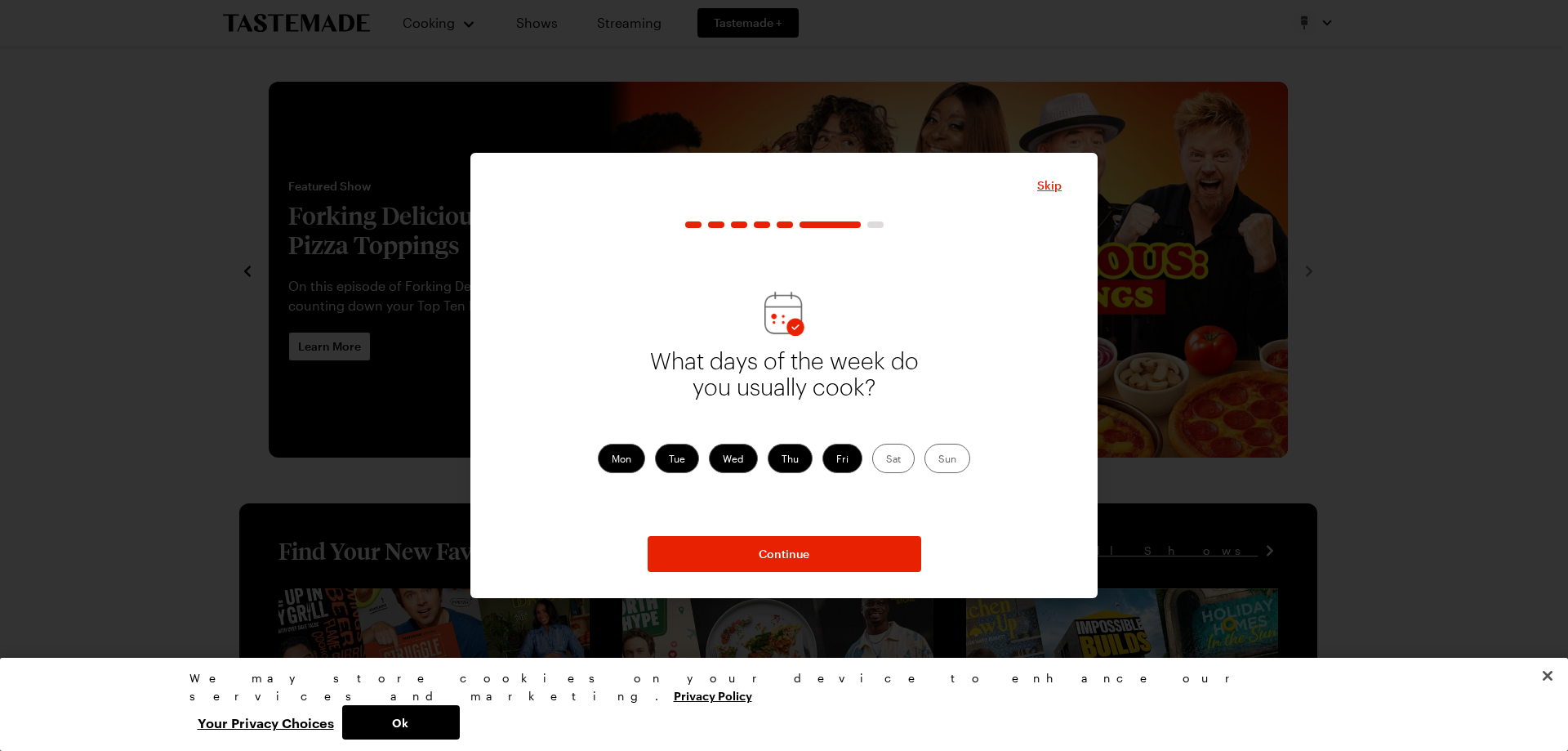
click at [902, 460] on label "Sat" at bounding box center [893, 458] width 42 height 30
click at [887, 460] on input "Sat" at bounding box center [887, 460] width 0 height 0
click at [951, 461] on label "Sun" at bounding box center [948, 458] width 46 height 30
click at [938, 460] on input "Sun" at bounding box center [938, 460] width 0 height 0
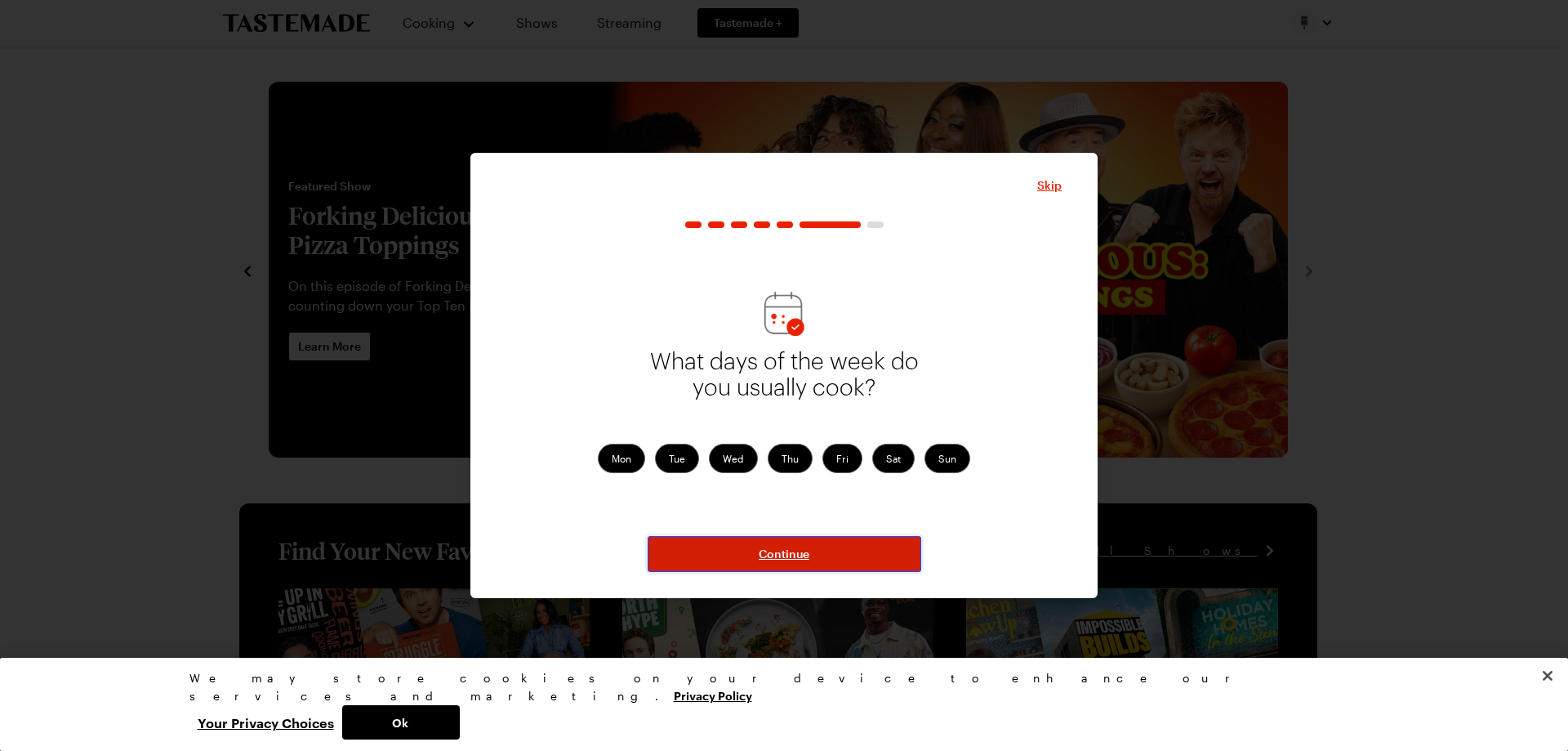
click at [849, 538] on button "Continue" at bounding box center [784, 554] width 273 height 36
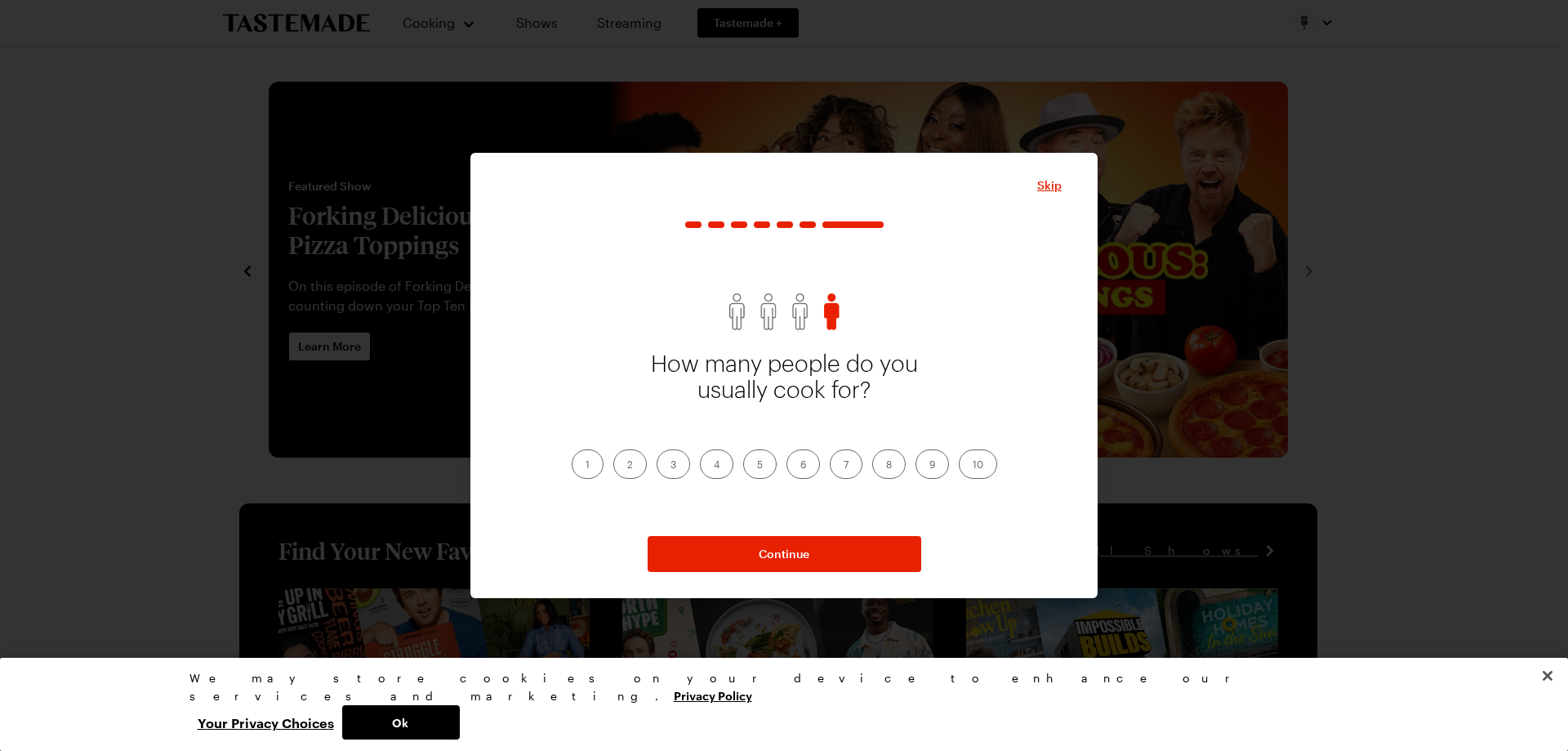
click at [725, 463] on label "4" at bounding box center [716, 464] width 34 height 30
click at [714, 466] on input "4" at bounding box center [714, 466] width 0 height 0
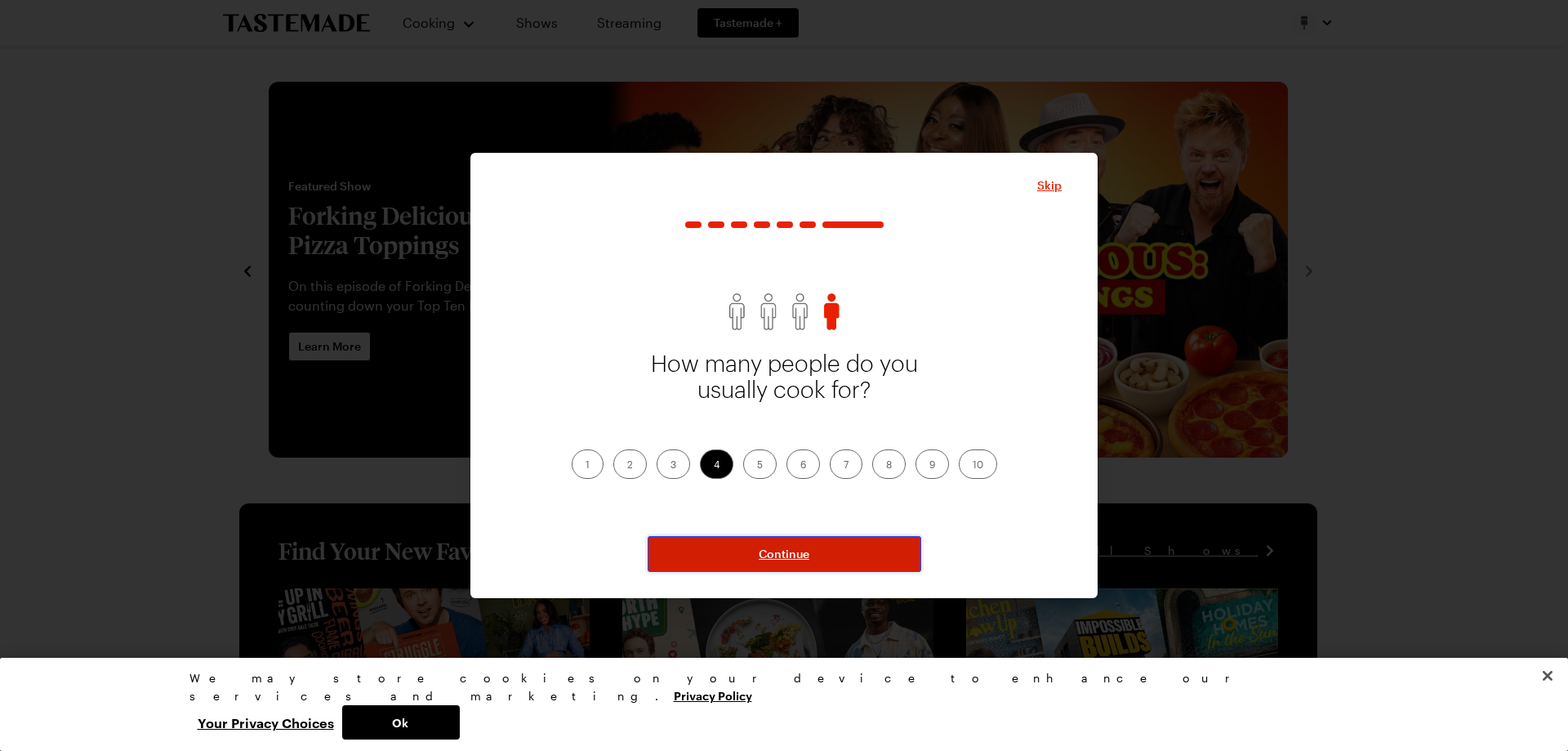
click at [742, 541] on button "Continue" at bounding box center [784, 554] width 273 height 36
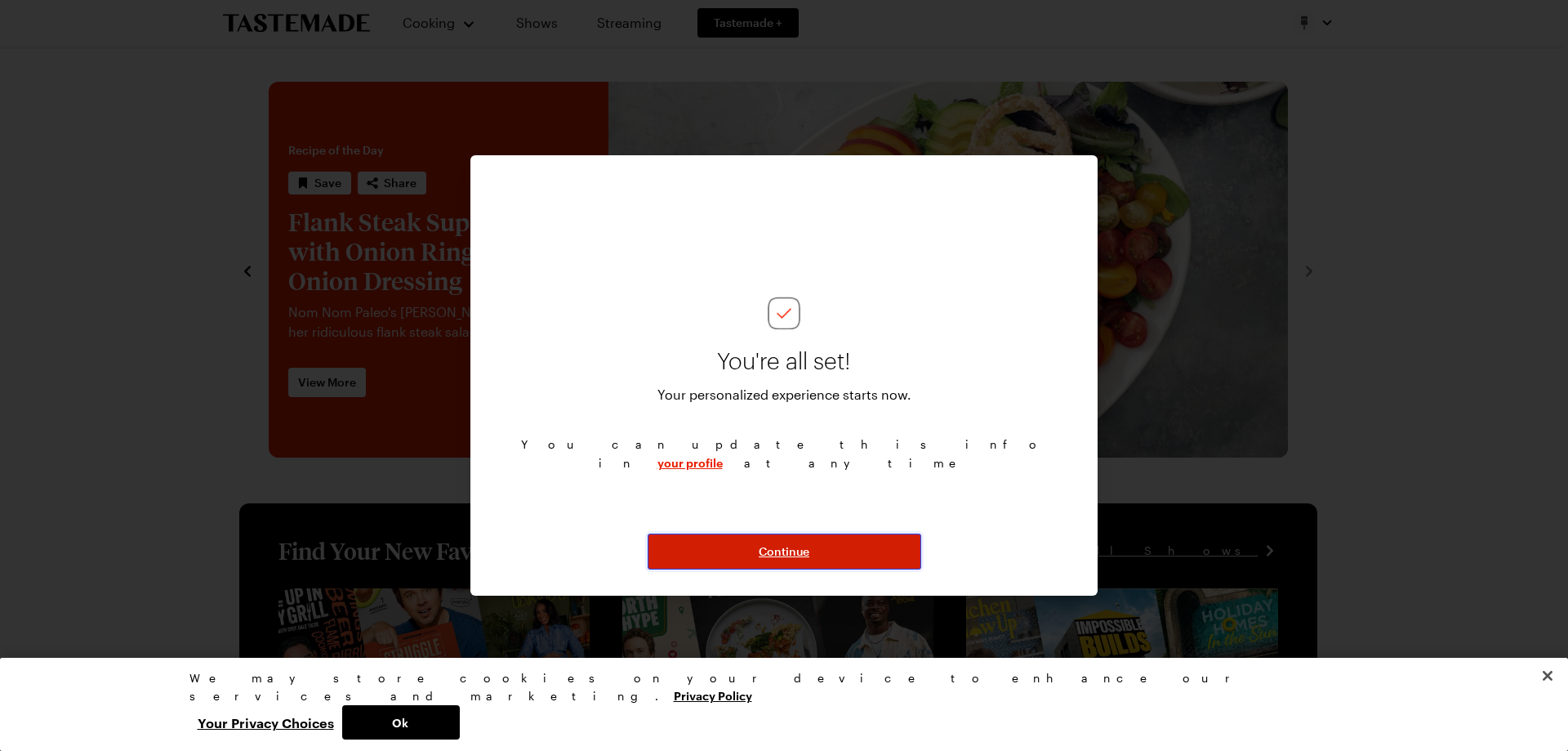
click at [742, 541] on button "Continue" at bounding box center [784, 551] width 273 height 36
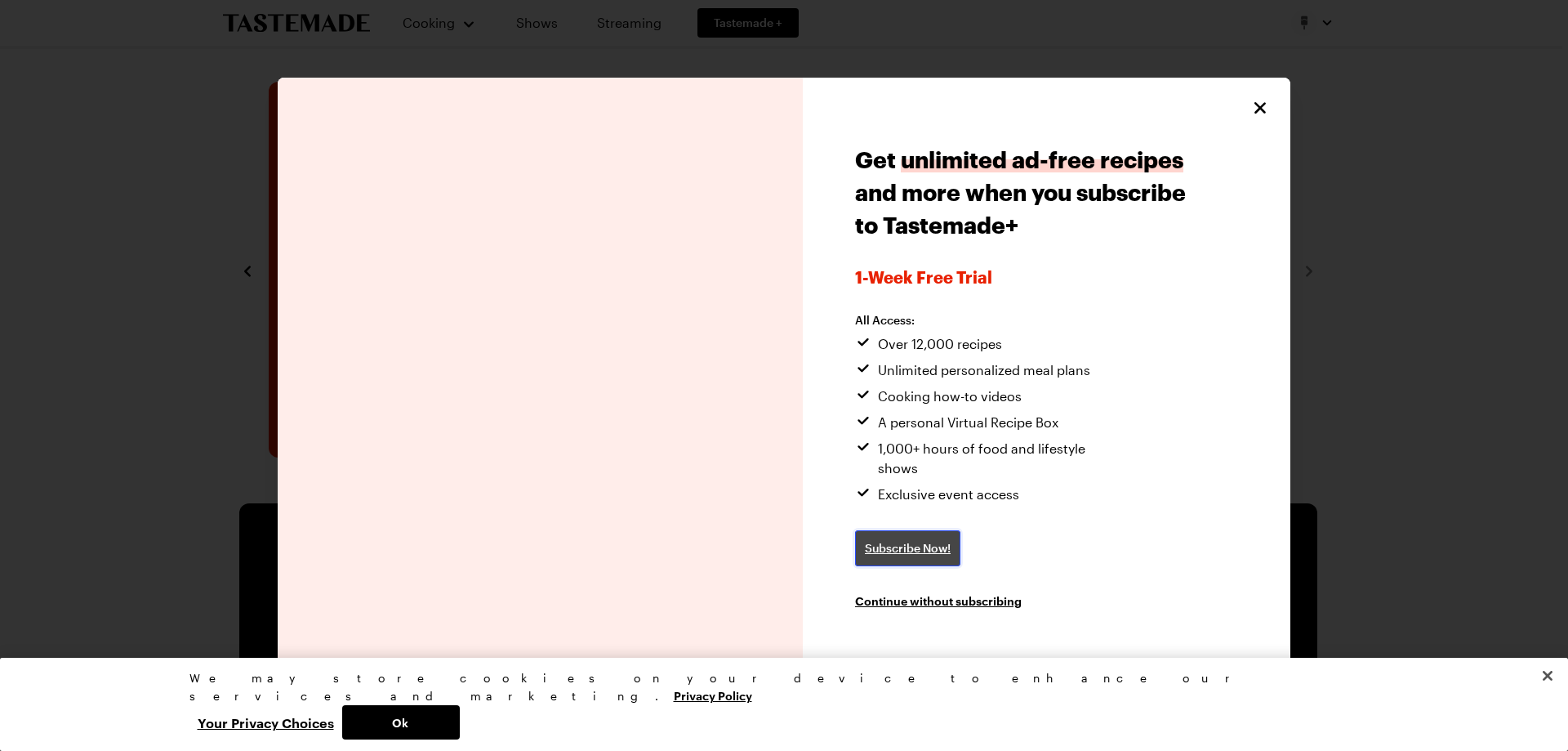
click at [895, 540] on span "Subscribe Now!" at bounding box center [908, 548] width 86 height 16
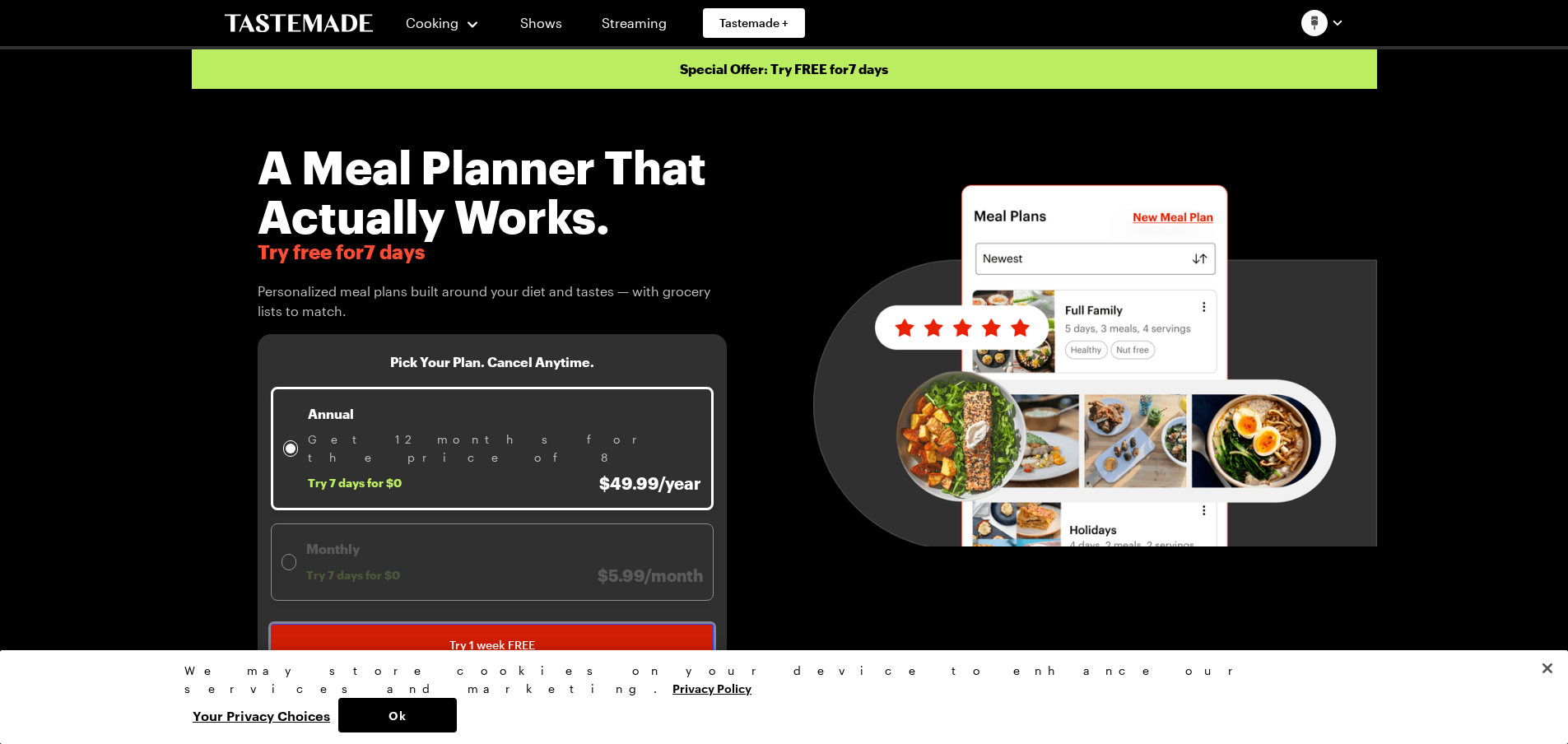
click at [476, 637] on span "Try 1 week FREE" at bounding box center [492, 645] width 85 height 16
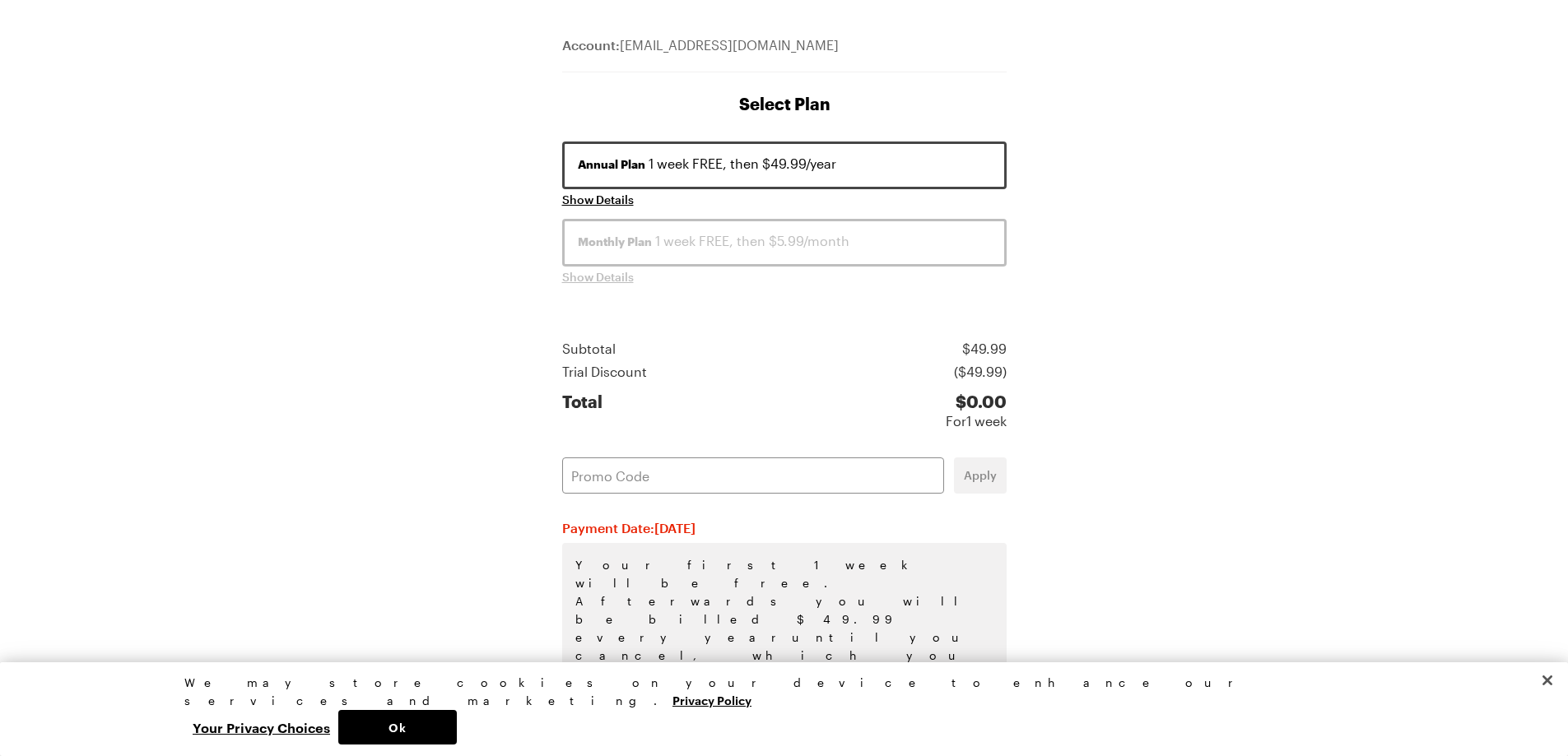
scroll to position [162, 0]
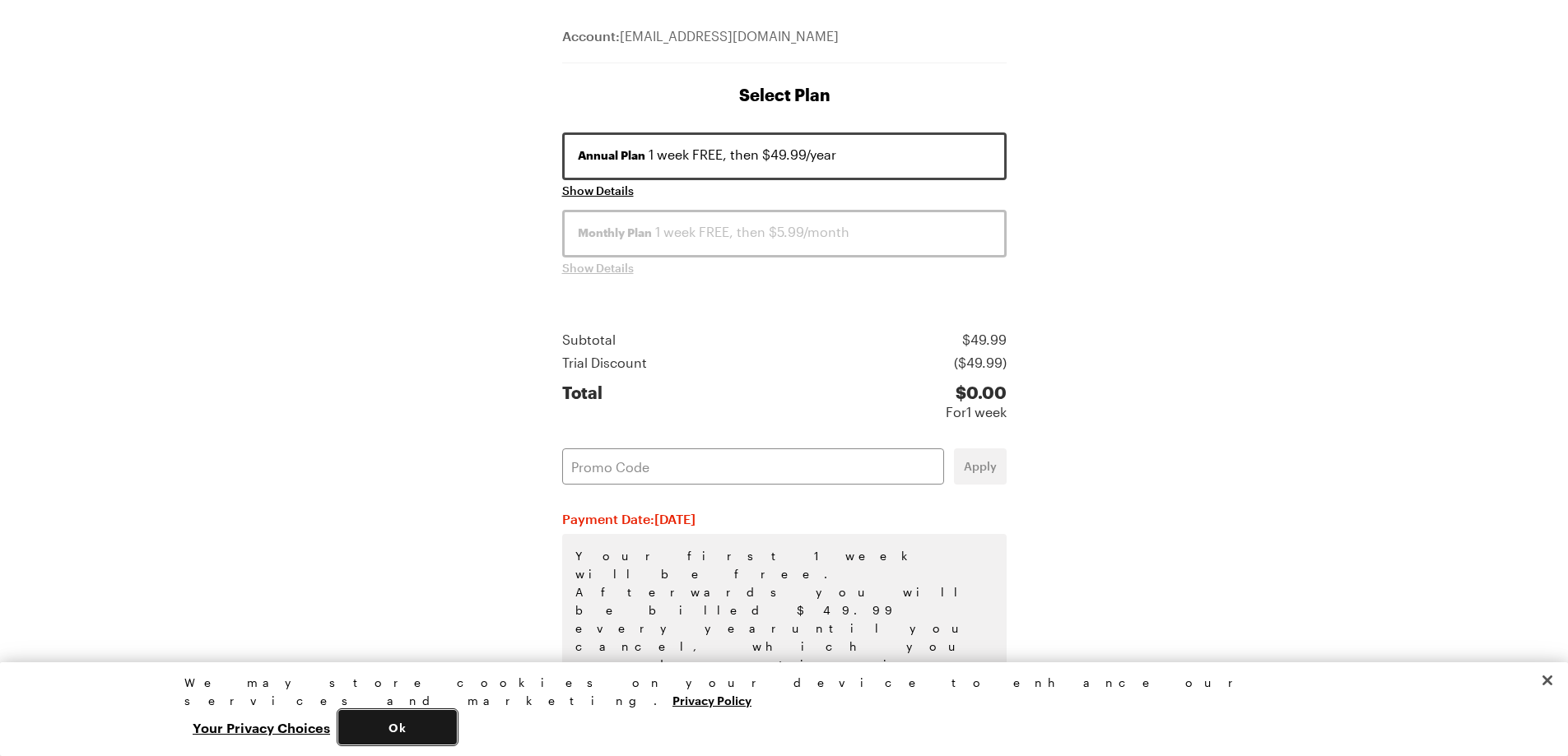
click at [457, 717] on button "Ok" at bounding box center [398, 727] width 118 height 35
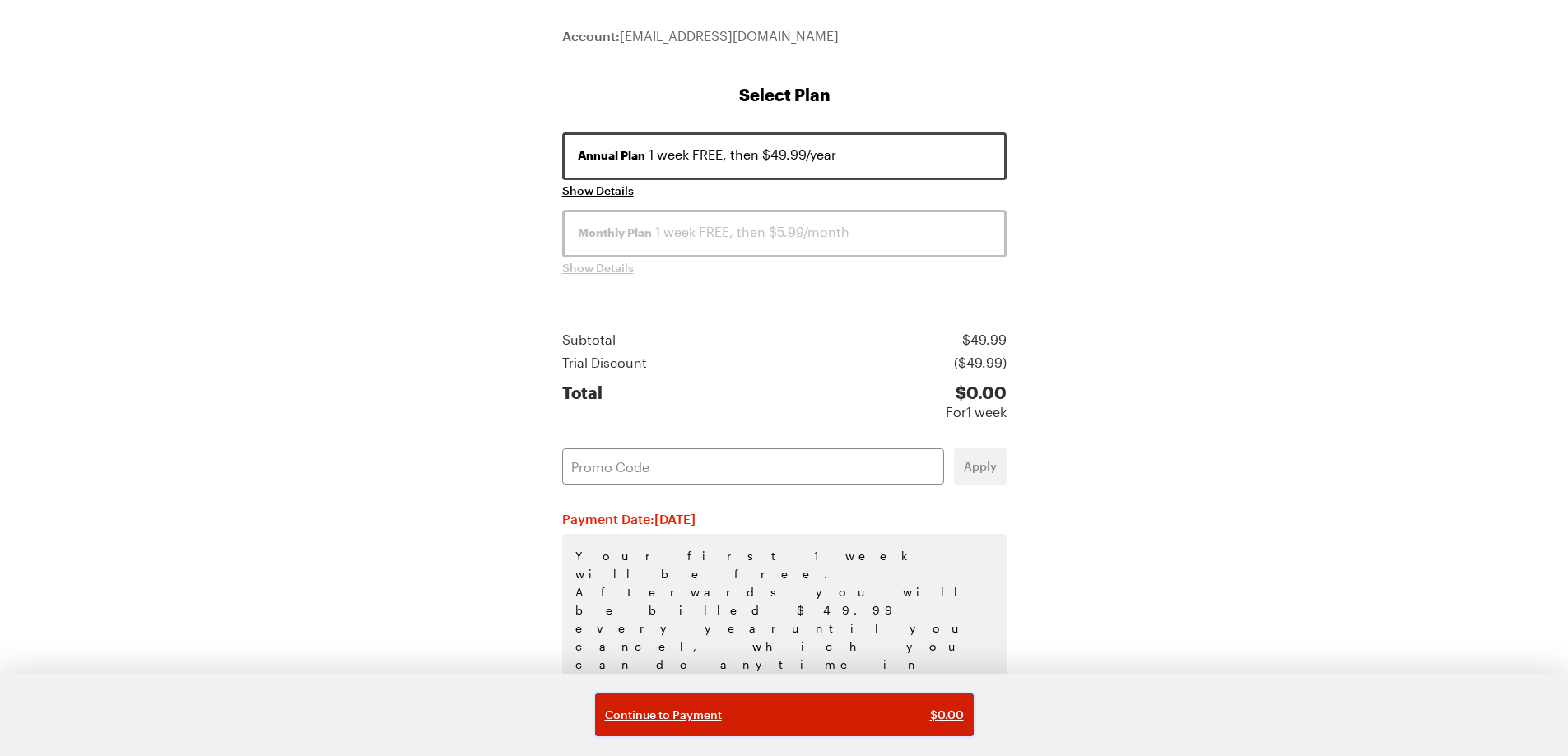
click at [848, 712] on div "Continue to Payment $ 0.00" at bounding box center [784, 714] width 359 height 16
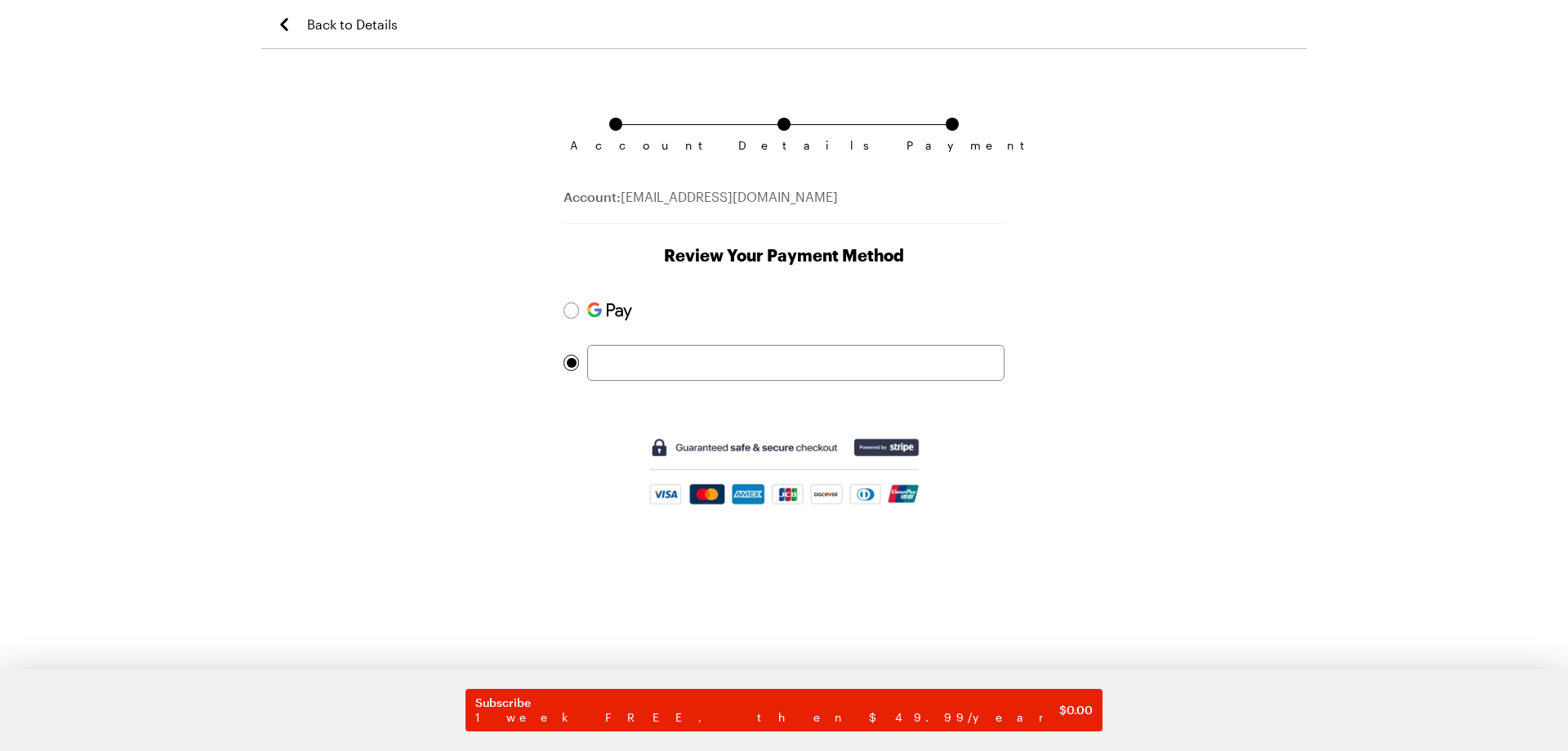
click at [709, 343] on div at bounding box center [784, 337] width 441 height 89
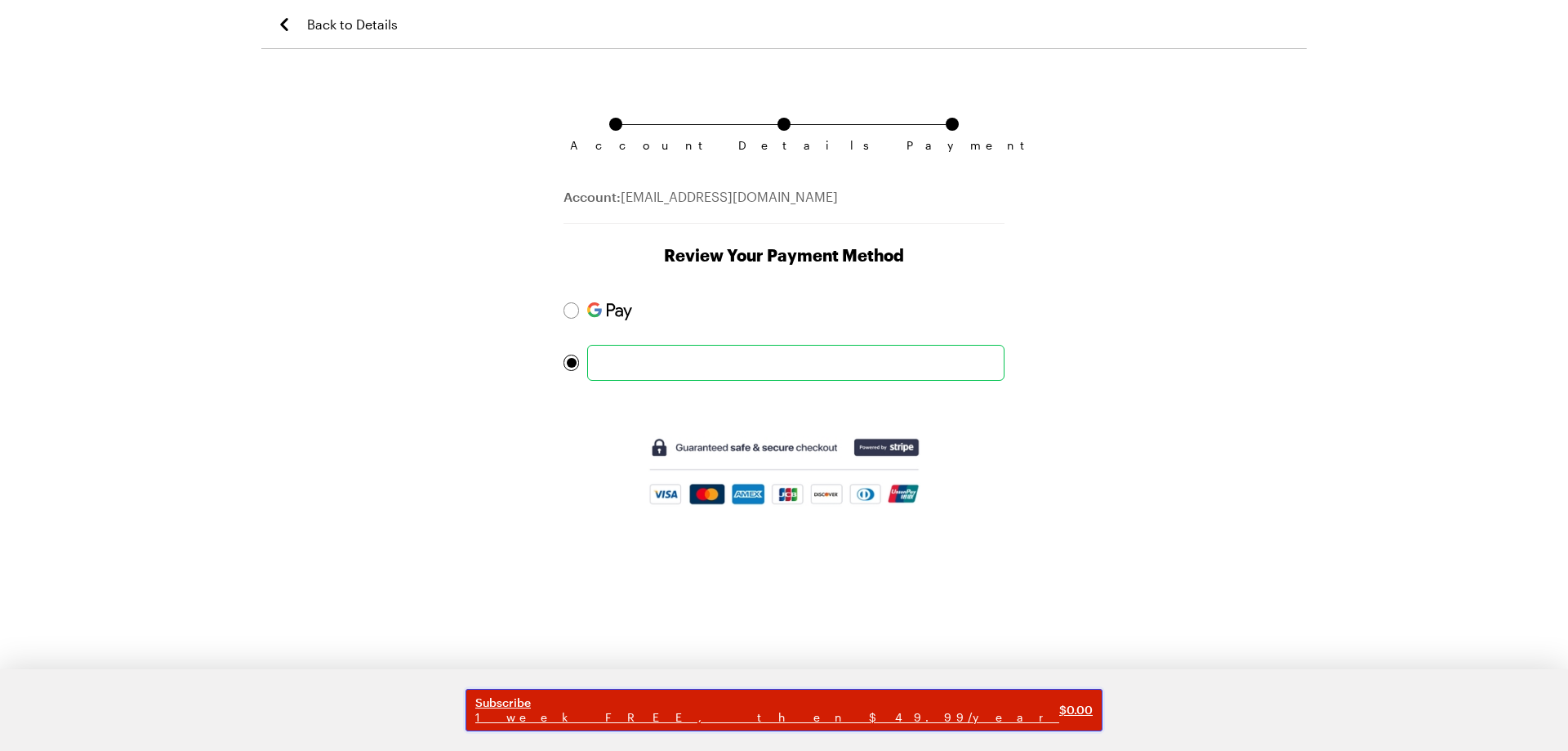
click at [767, 702] on span "Subscribe" at bounding box center [767, 702] width 584 height 14
